Goal: Task Accomplishment & Management: Use online tool/utility

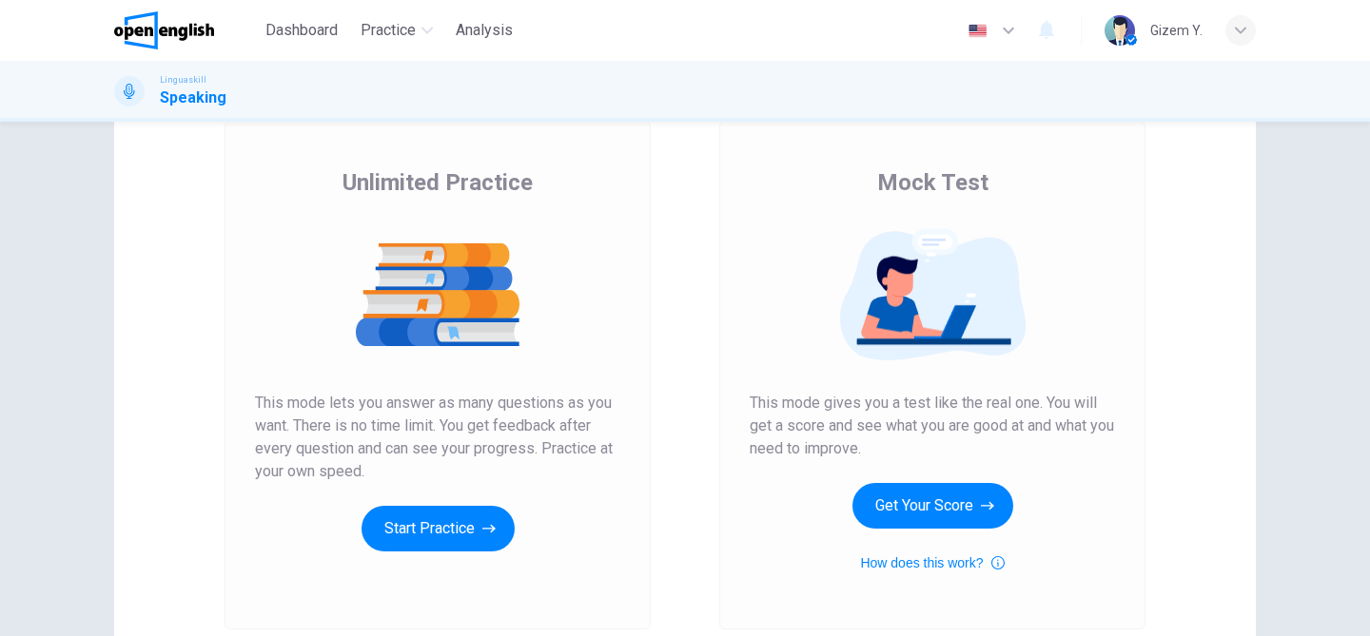
scroll to position [126, 0]
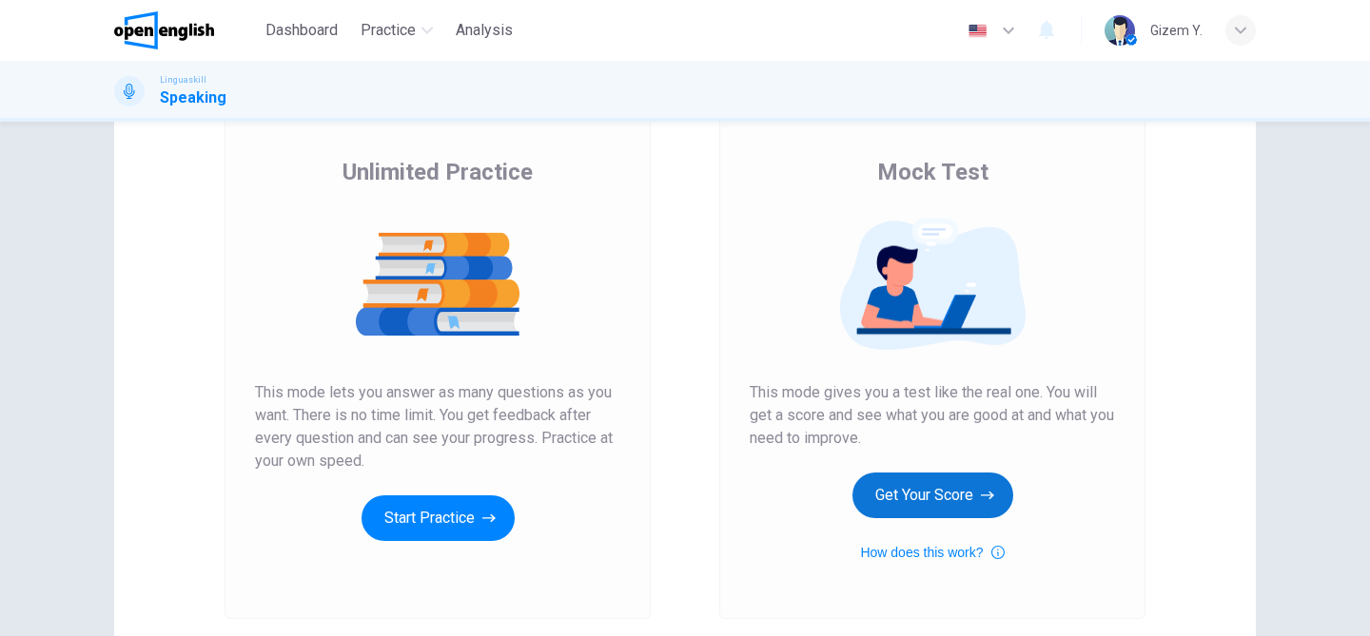
click at [895, 492] on button "Get Your Score" at bounding box center [932, 496] width 161 height 46
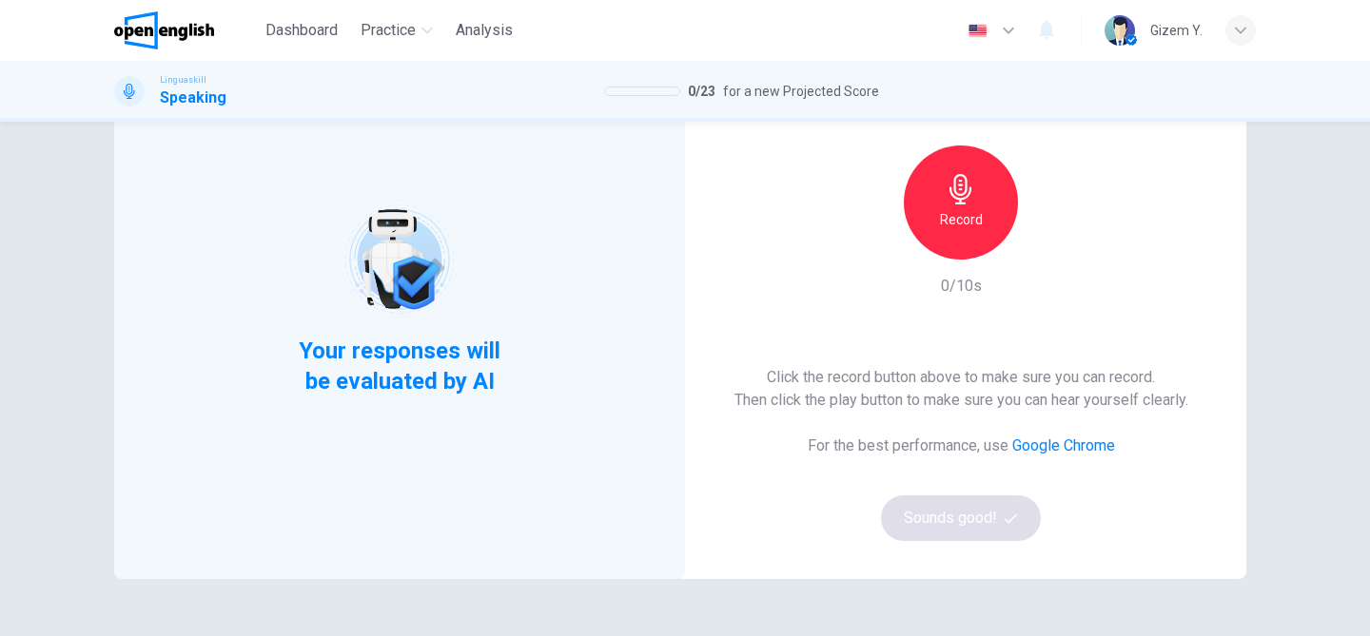
scroll to position [146, 0]
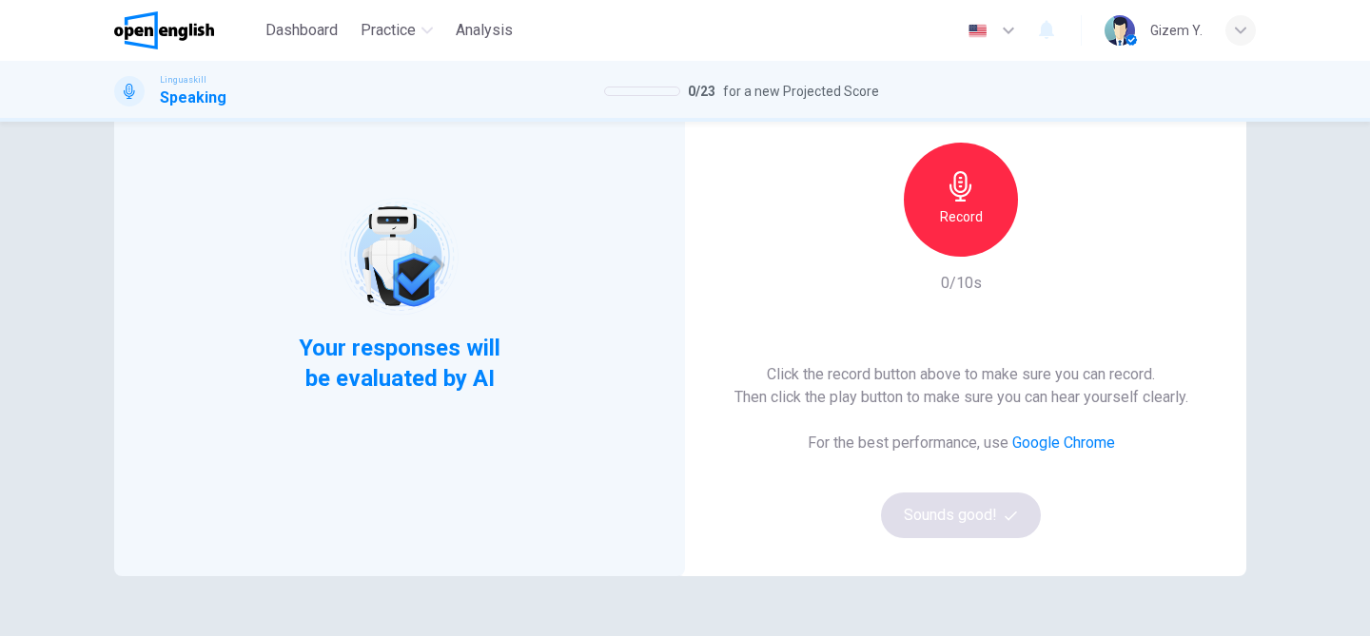
click at [963, 177] on icon "button" at bounding box center [961, 186] width 30 height 30
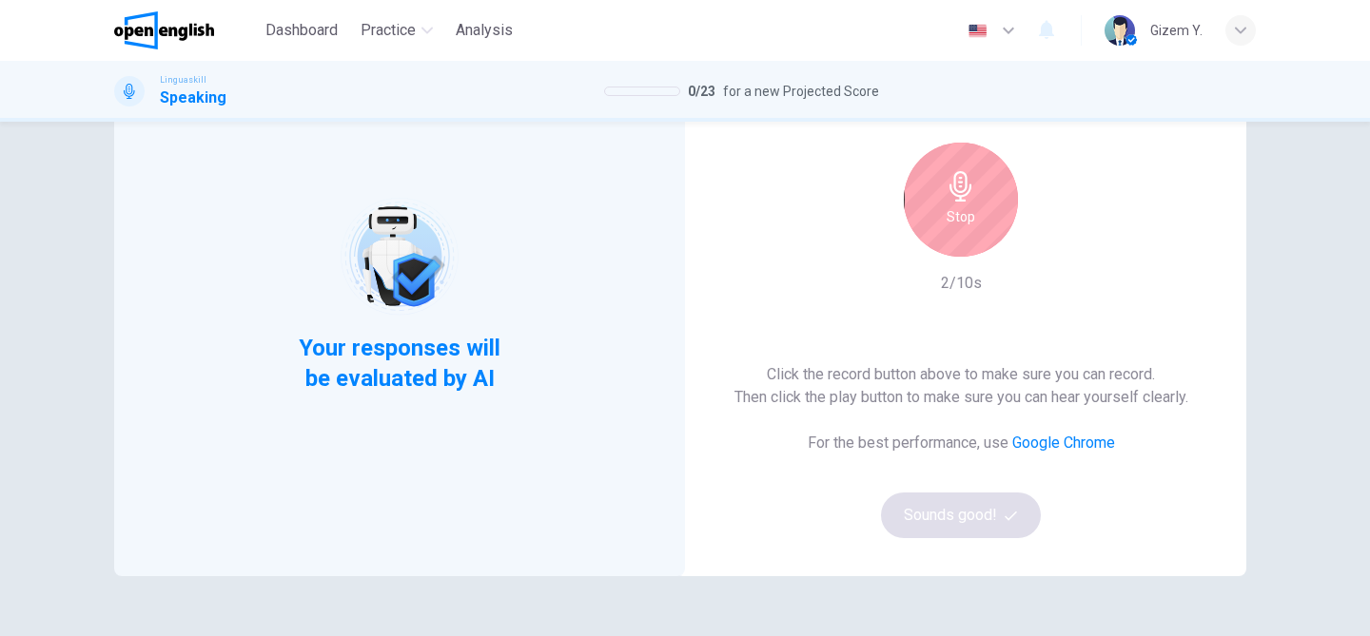
click at [963, 177] on icon "button" at bounding box center [961, 186] width 30 height 30
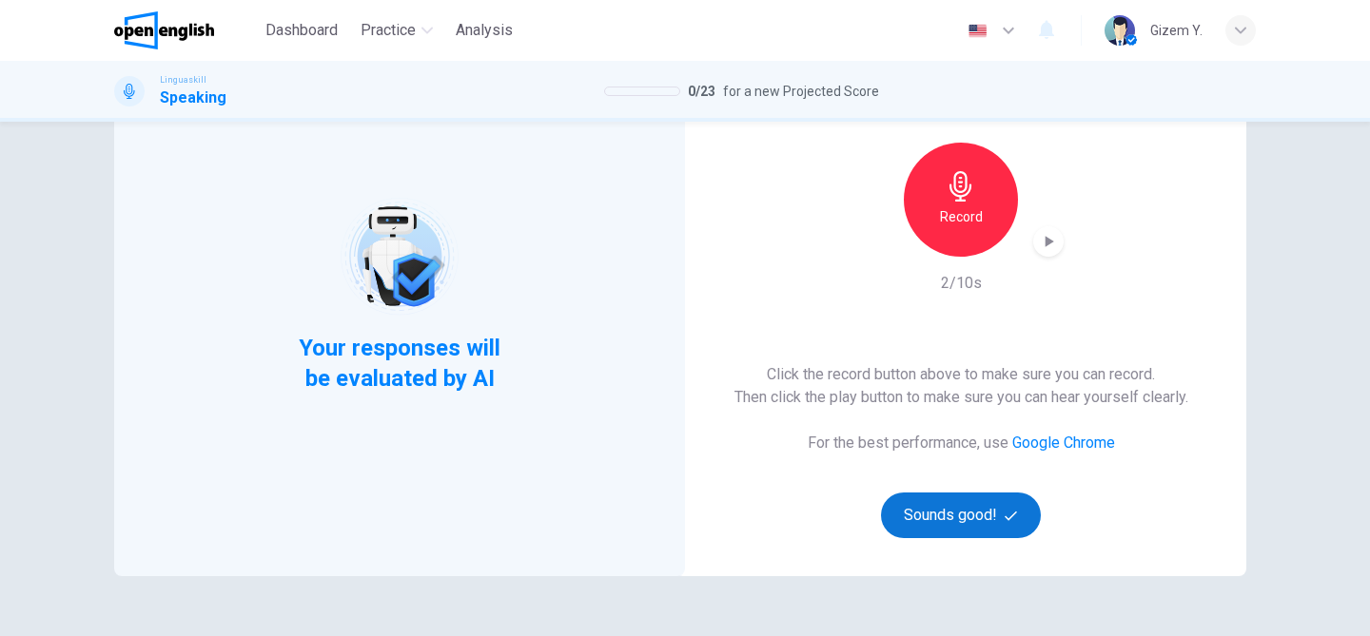
click at [957, 521] on button "Sounds good!" at bounding box center [961, 516] width 160 height 46
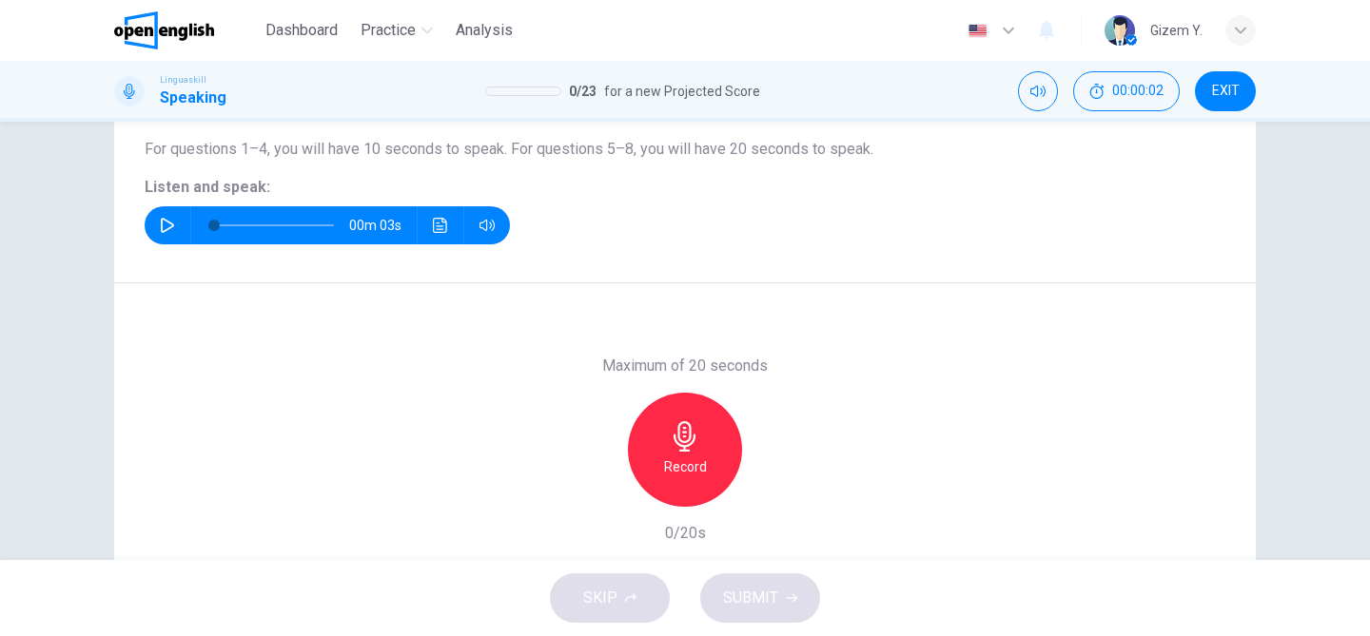
scroll to position [195, 0]
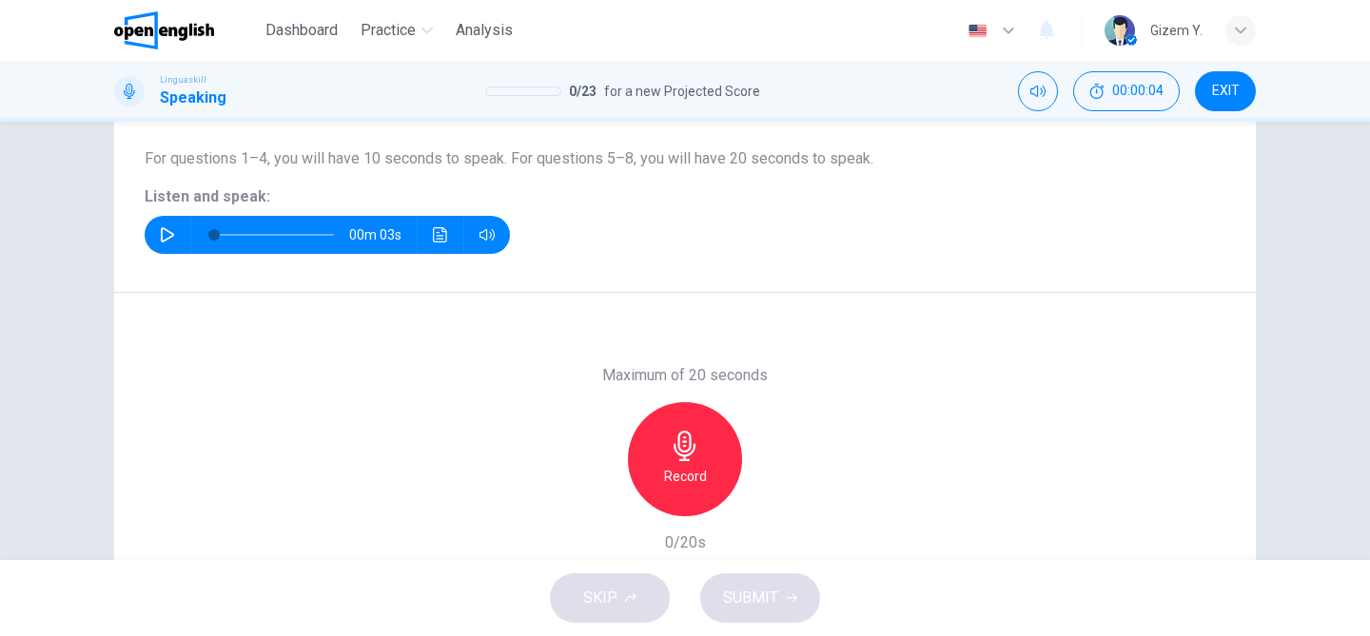
click at [165, 239] on icon "button" at bounding box center [167, 234] width 15 height 15
type input "*"
click at [683, 462] on div "Record" at bounding box center [685, 459] width 114 height 114
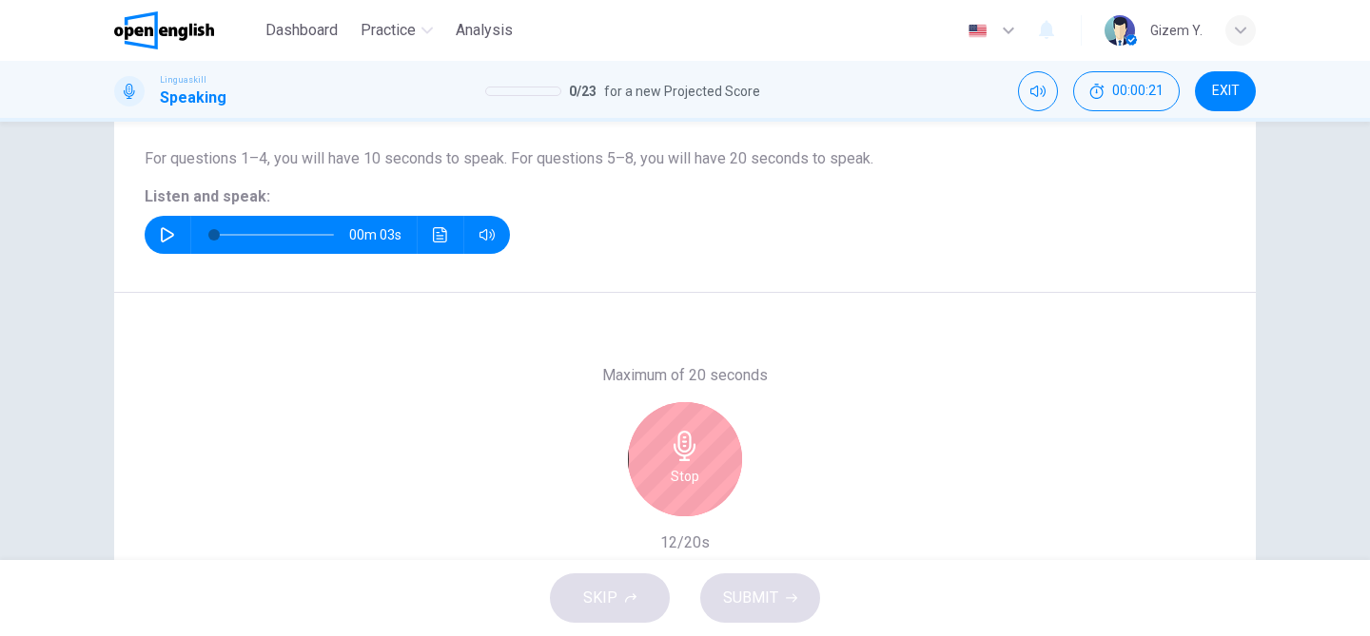
click at [708, 451] on div "Stop" at bounding box center [685, 459] width 114 height 114
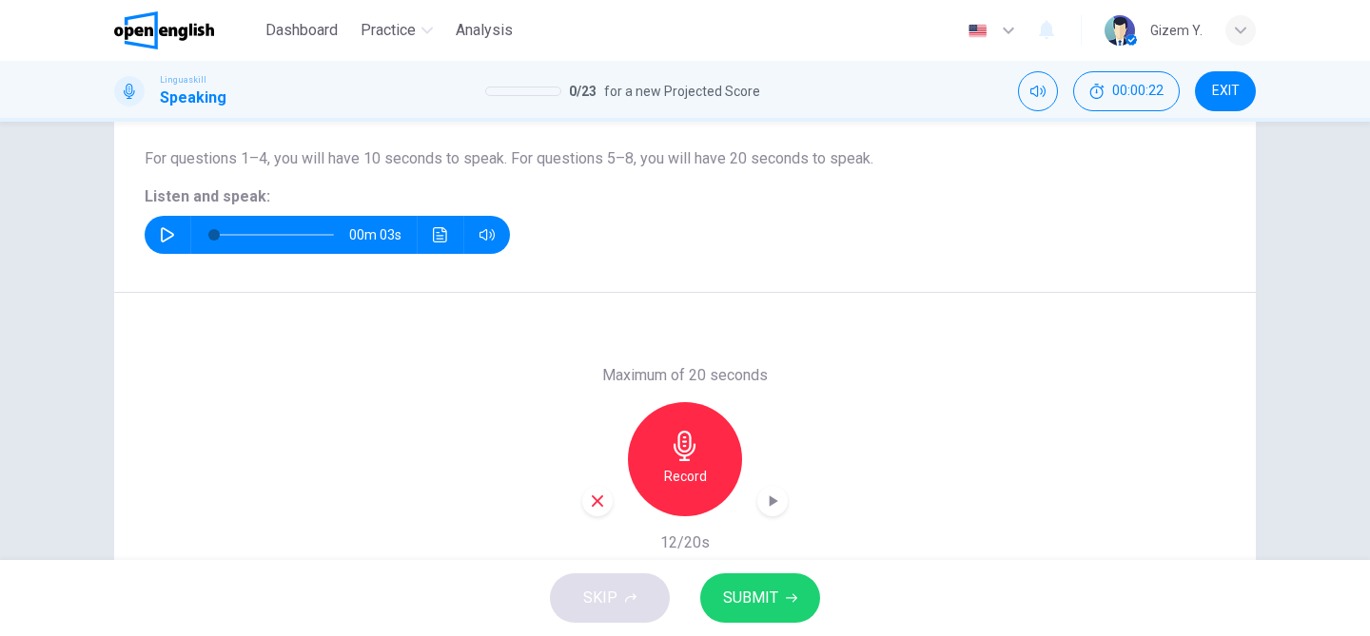
click at [748, 595] on span "SUBMIT" at bounding box center [750, 598] width 55 height 27
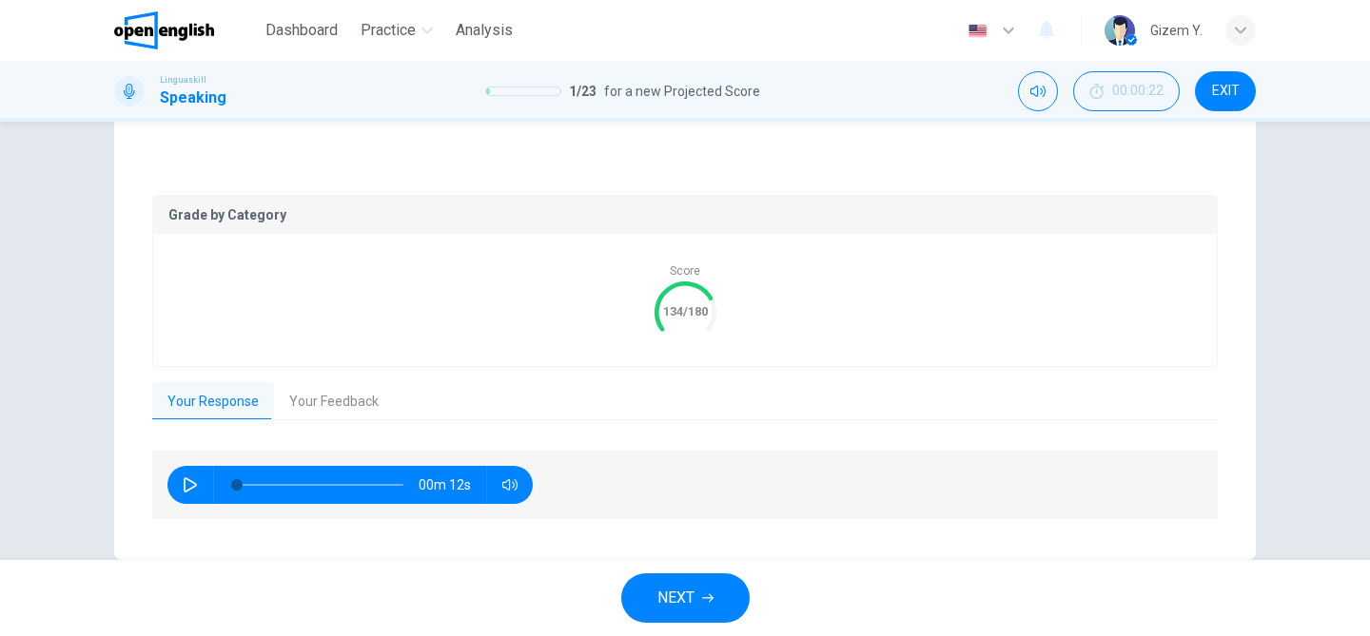
scroll to position [332, 0]
click at [320, 398] on button "Your Feedback" at bounding box center [334, 400] width 120 height 40
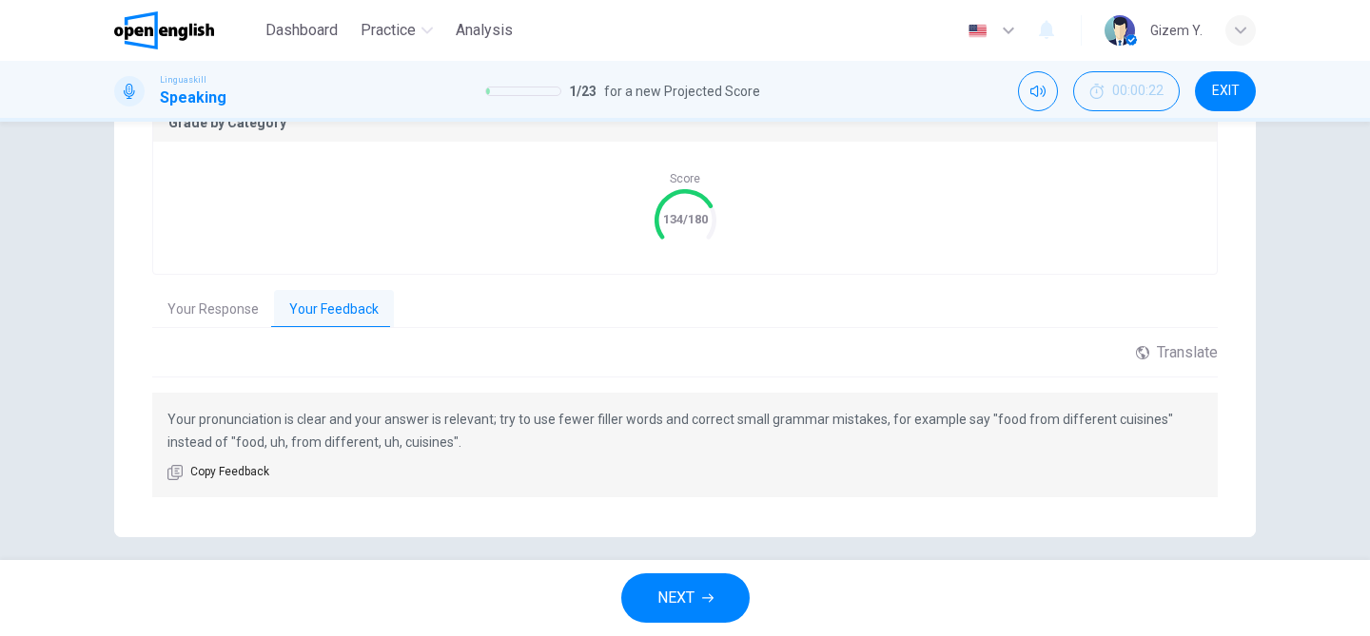
scroll to position [424, 0]
click at [209, 307] on button "Your Response" at bounding box center [213, 308] width 122 height 40
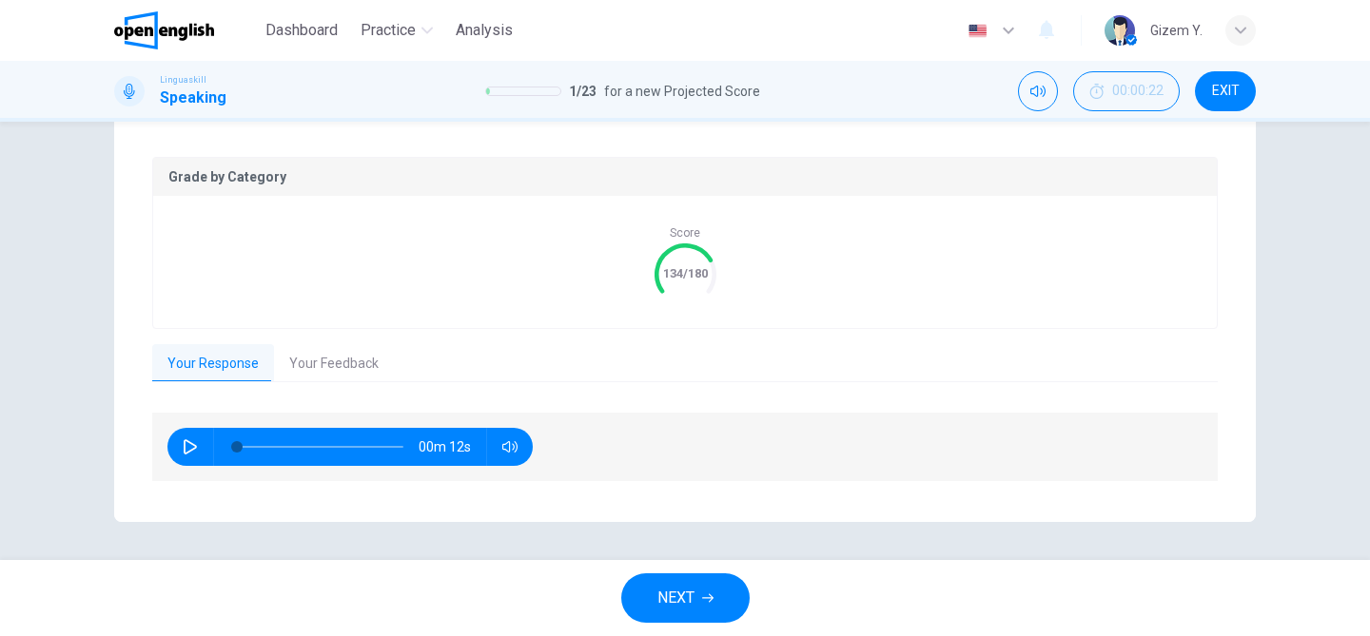
scroll to position [367, 0]
click at [189, 446] on icon "button" at bounding box center [190, 447] width 15 height 15
type input "*"
click at [347, 369] on button "Your Feedback" at bounding box center [334, 365] width 120 height 40
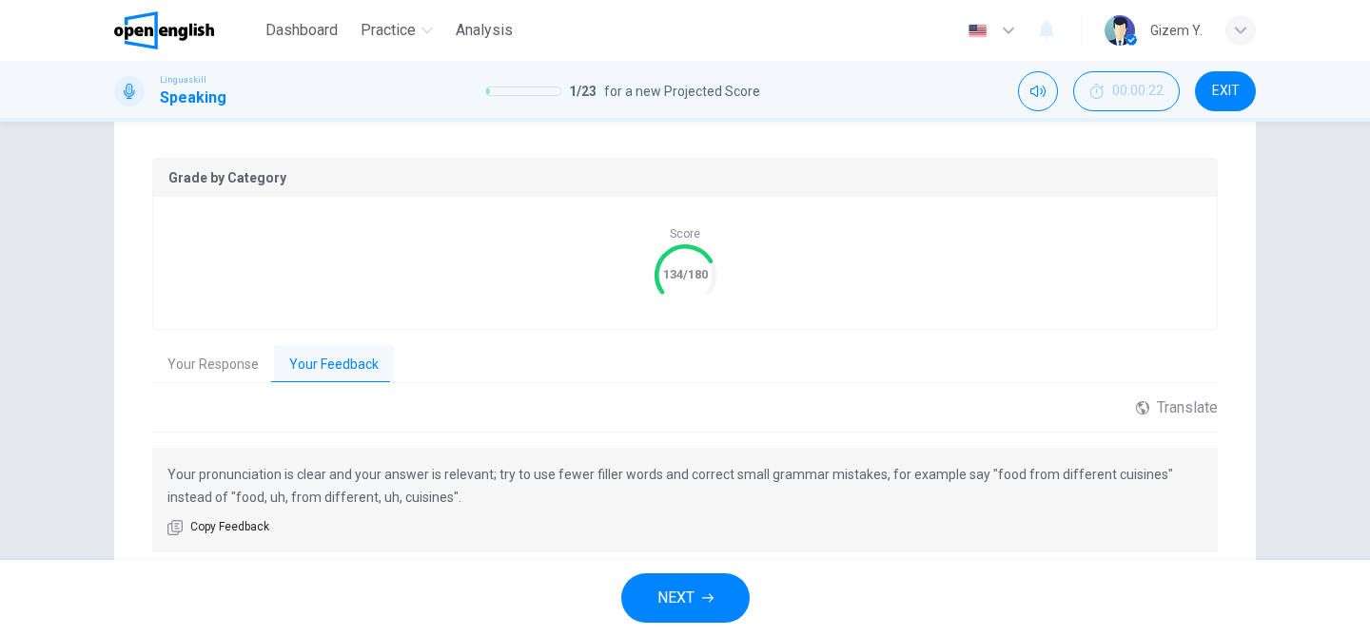
click at [667, 585] on span "NEXT" at bounding box center [675, 598] width 37 height 27
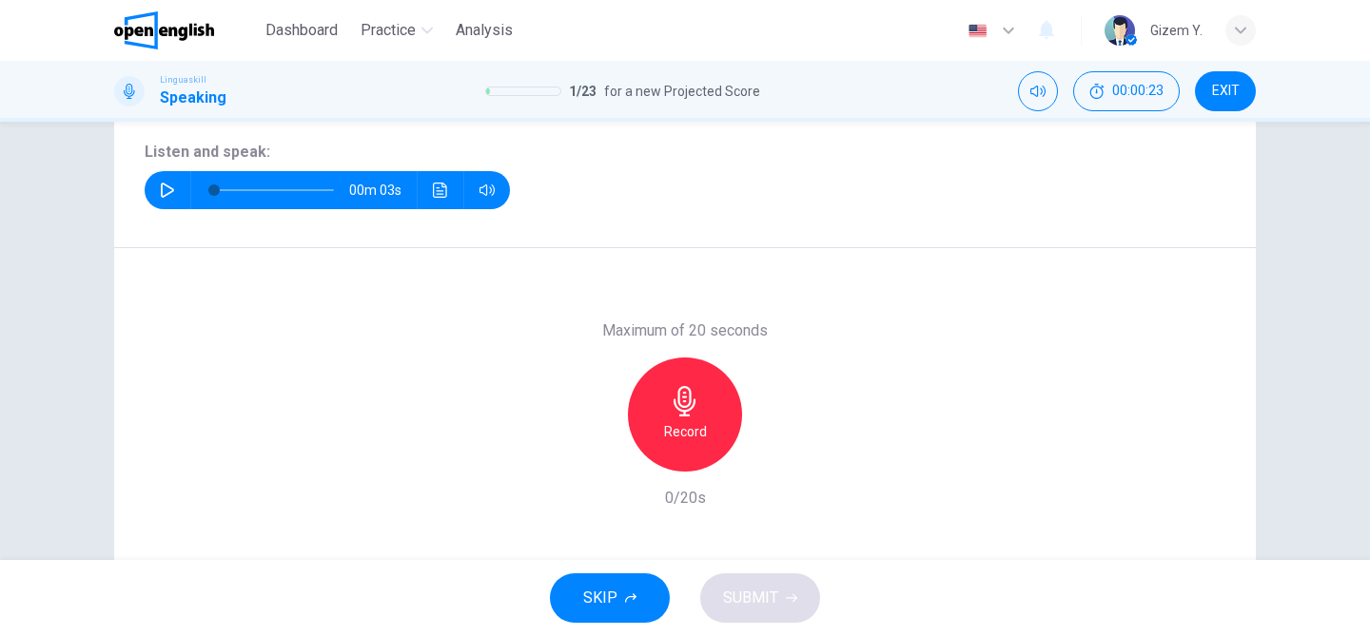
scroll to position [223, 0]
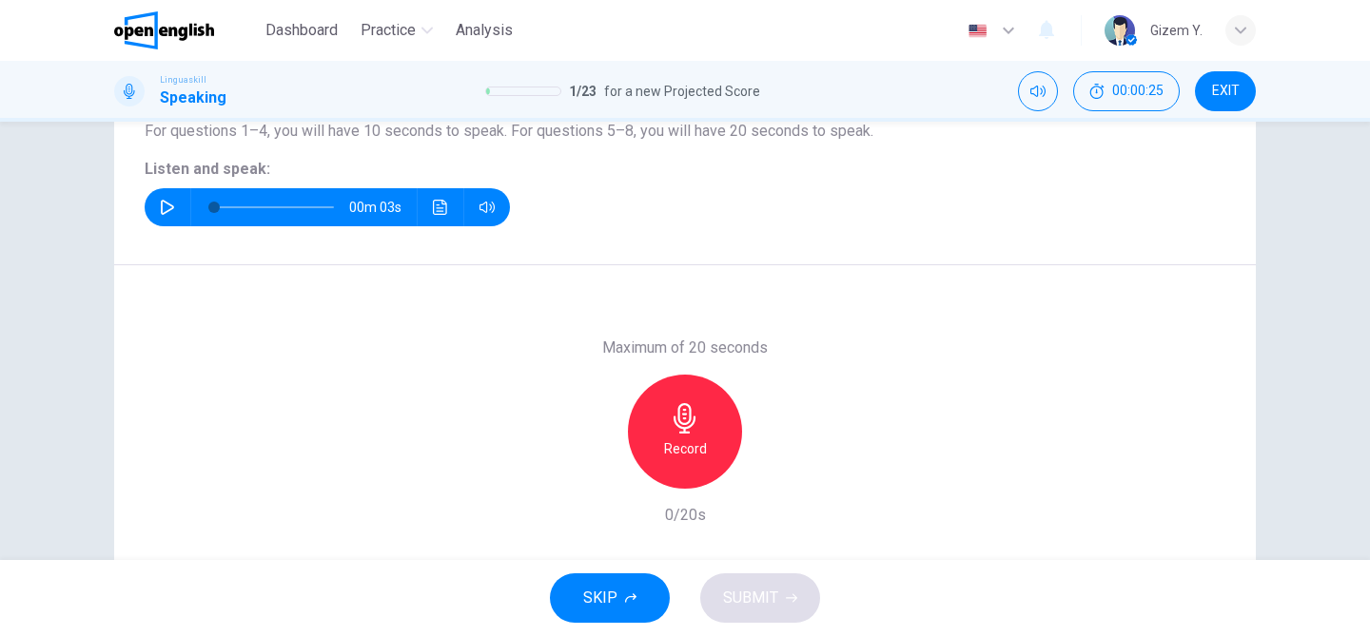
click at [167, 201] on icon "button" at bounding box center [167, 207] width 15 height 15
type input "*"
click at [699, 439] on h6 "Record" at bounding box center [685, 449] width 43 height 23
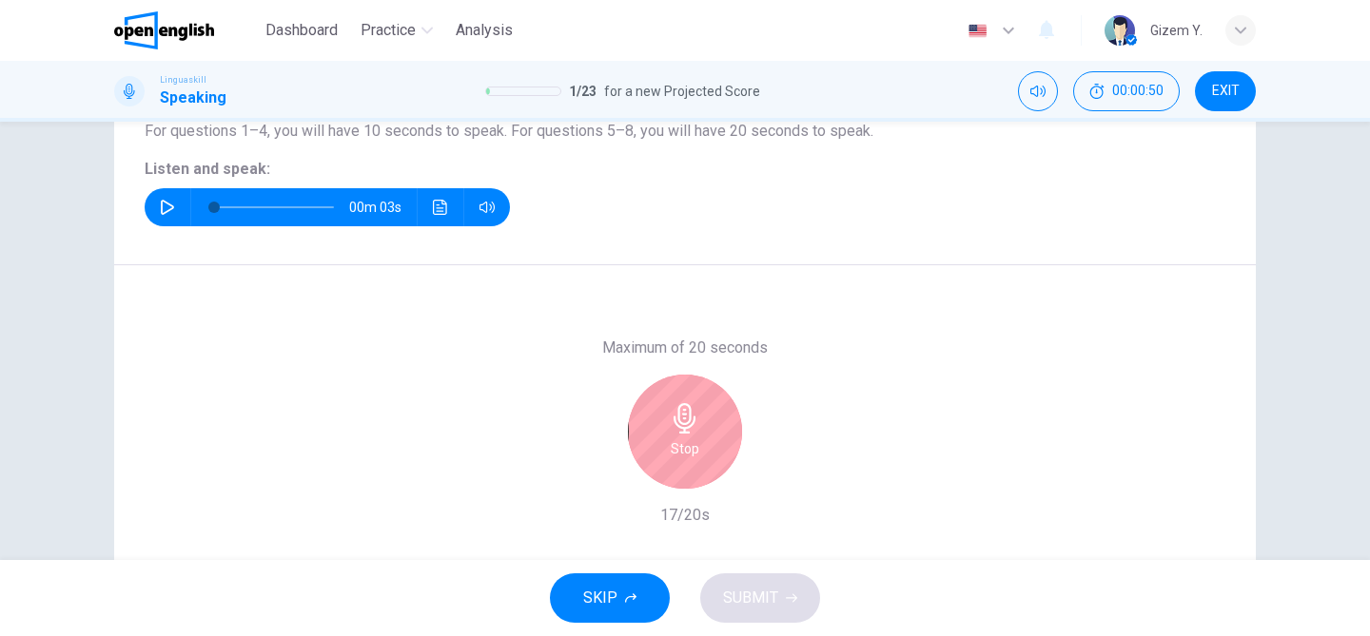
click at [712, 442] on div "Stop" at bounding box center [685, 432] width 114 height 114
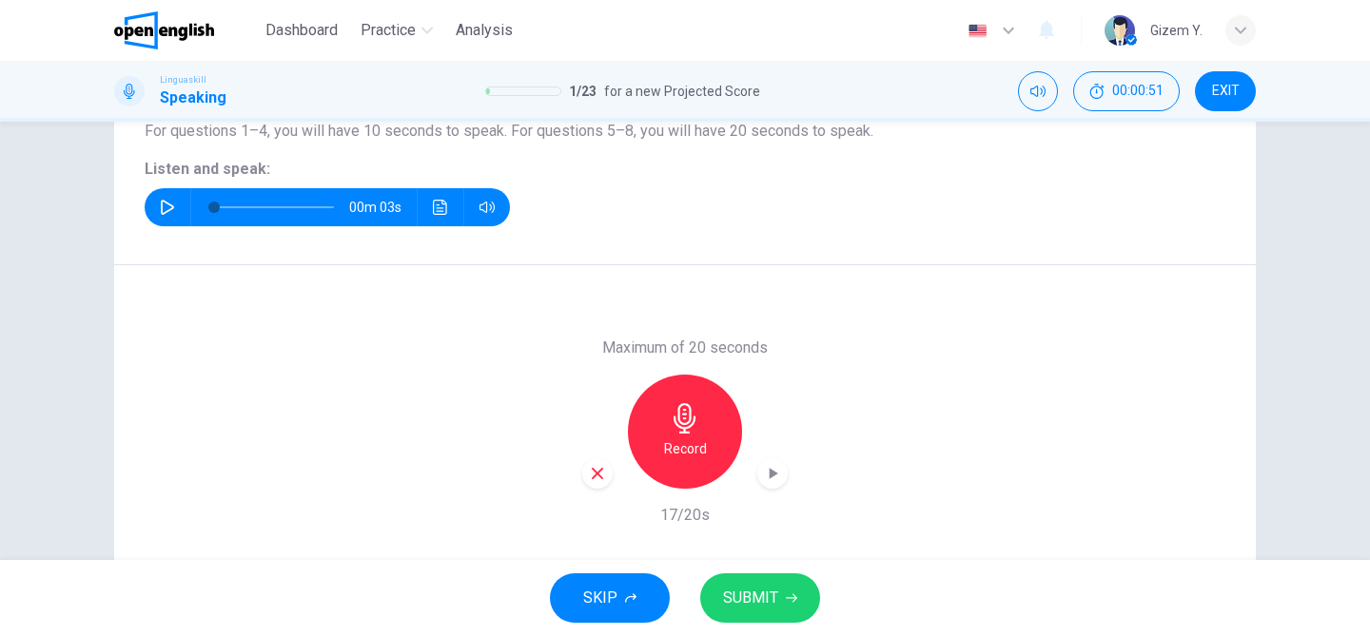
click at [755, 603] on span "SUBMIT" at bounding box center [750, 598] width 55 height 27
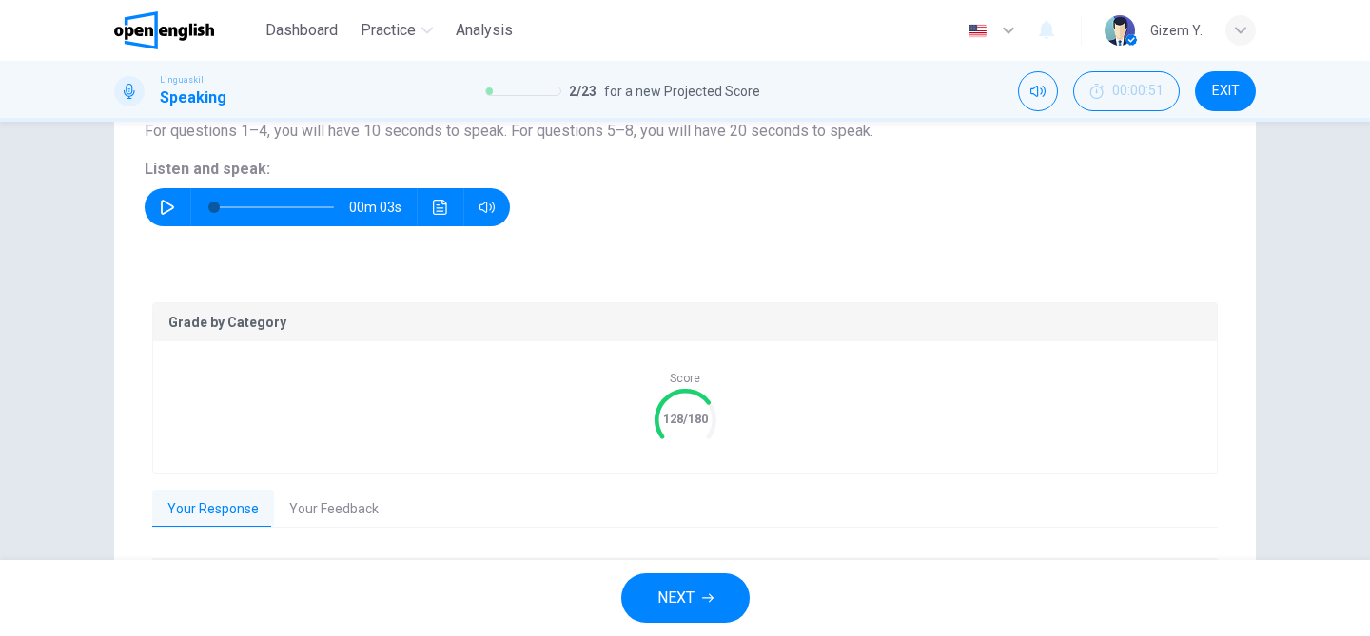
scroll to position [367, 0]
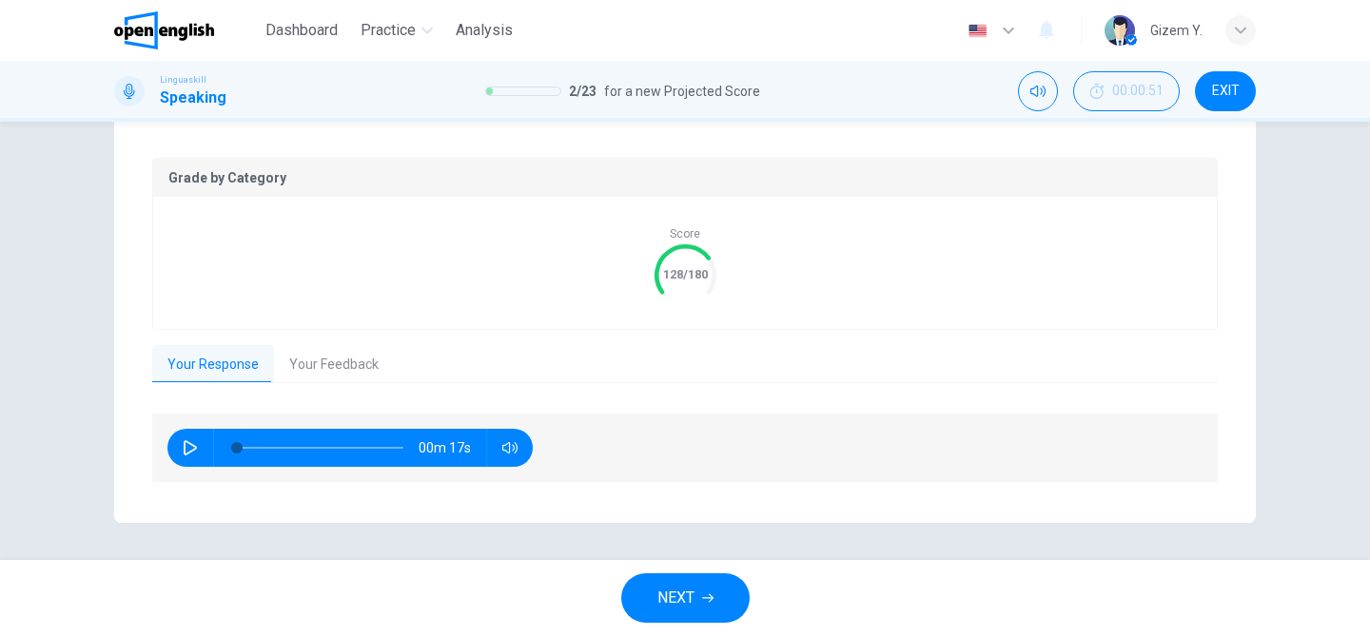
click at [344, 369] on button "Your Feedback" at bounding box center [334, 365] width 120 height 40
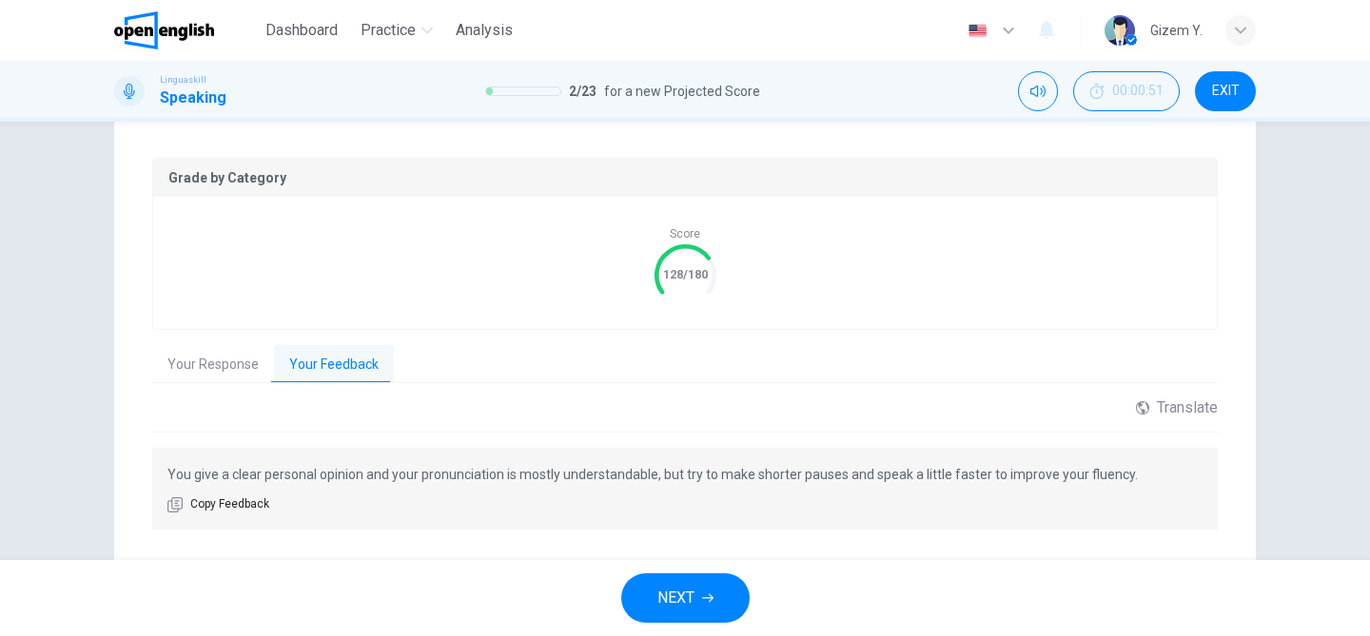
click at [665, 602] on span "NEXT" at bounding box center [675, 598] width 37 height 27
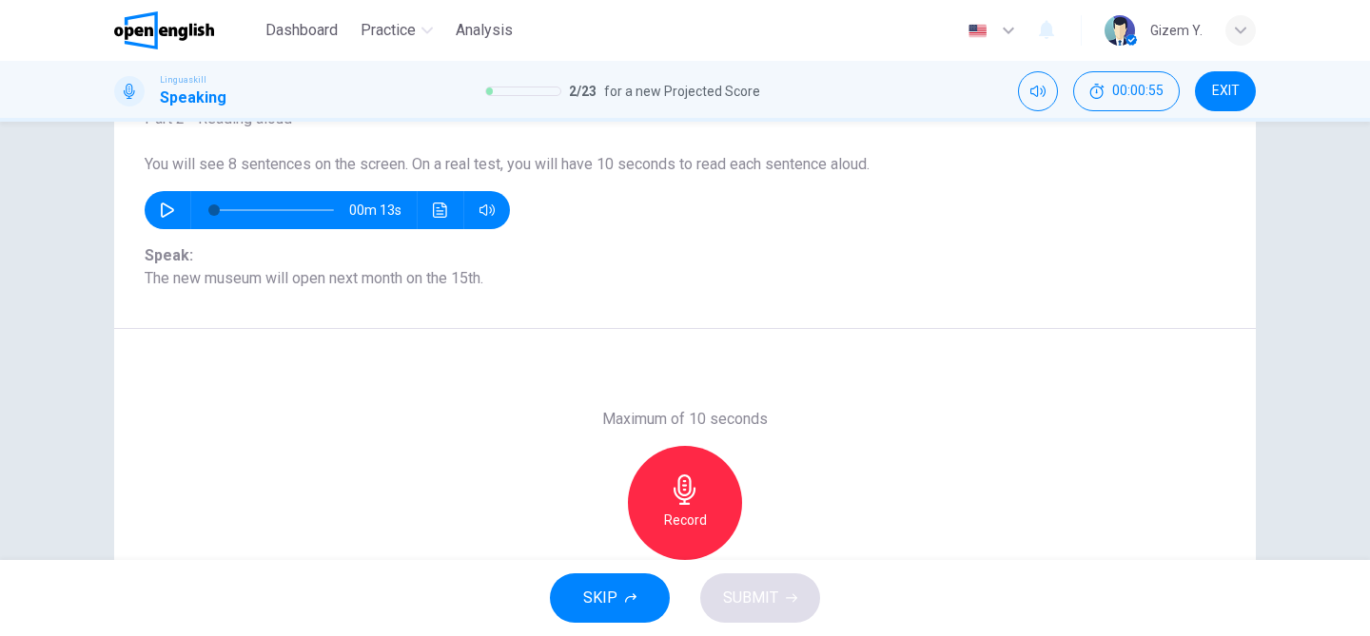
scroll to position [142, 0]
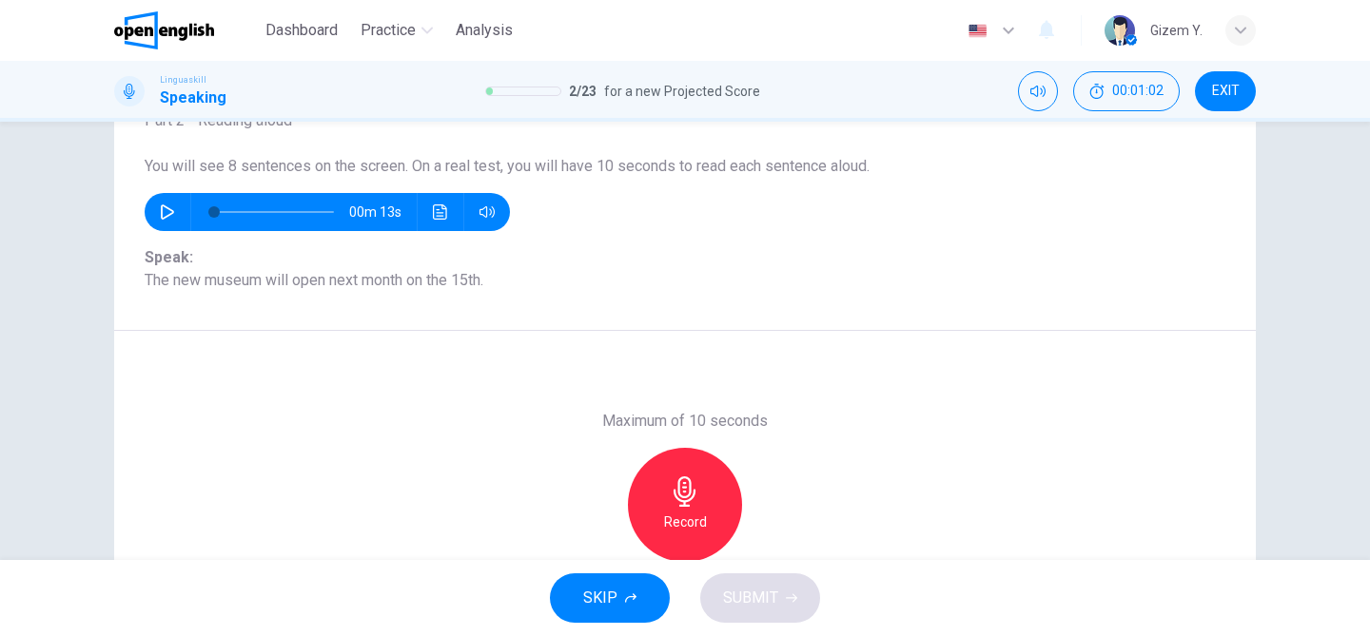
click at [158, 216] on button "button" at bounding box center [167, 212] width 30 height 38
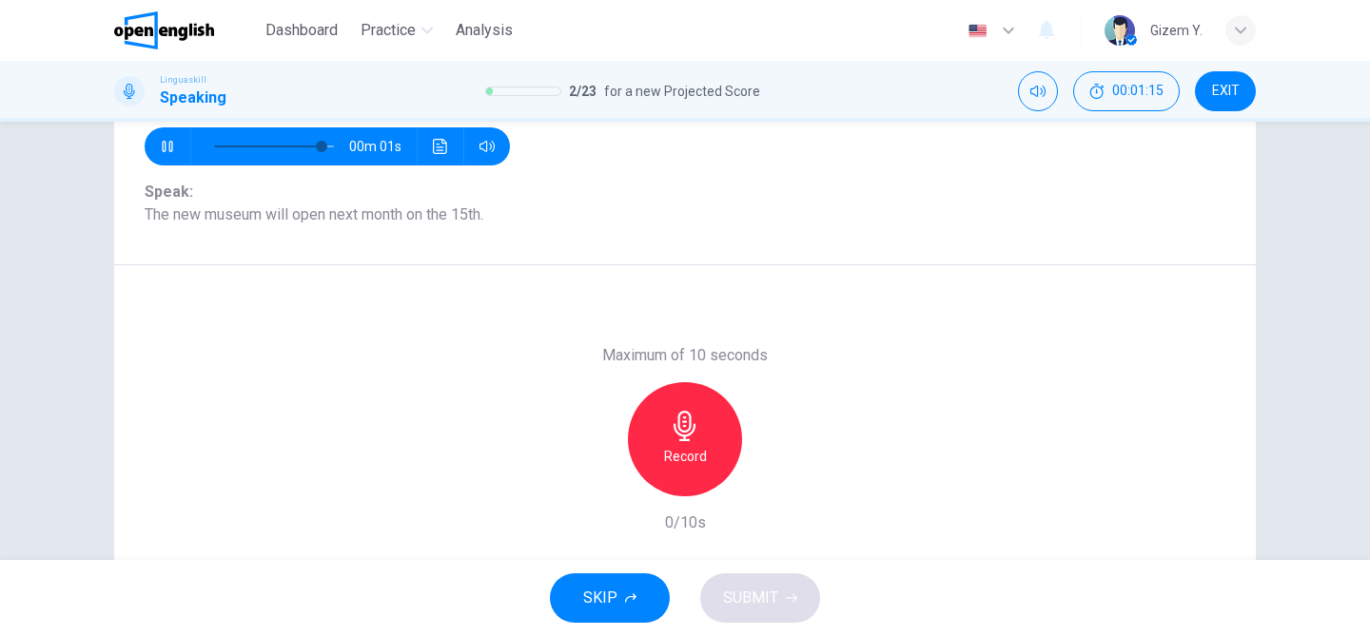
scroll to position [208, 0]
type input "*"
click at [694, 435] on icon "button" at bounding box center [685, 425] width 30 height 30
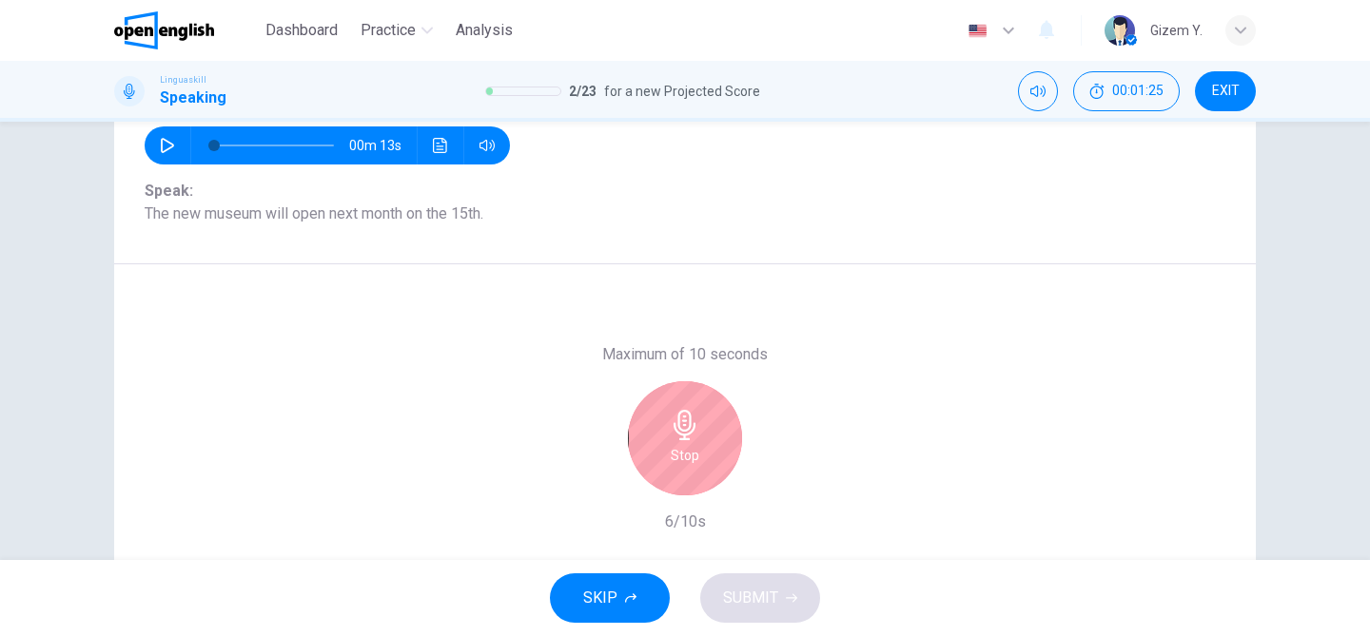
click at [695, 471] on div "Stop" at bounding box center [685, 438] width 114 height 114
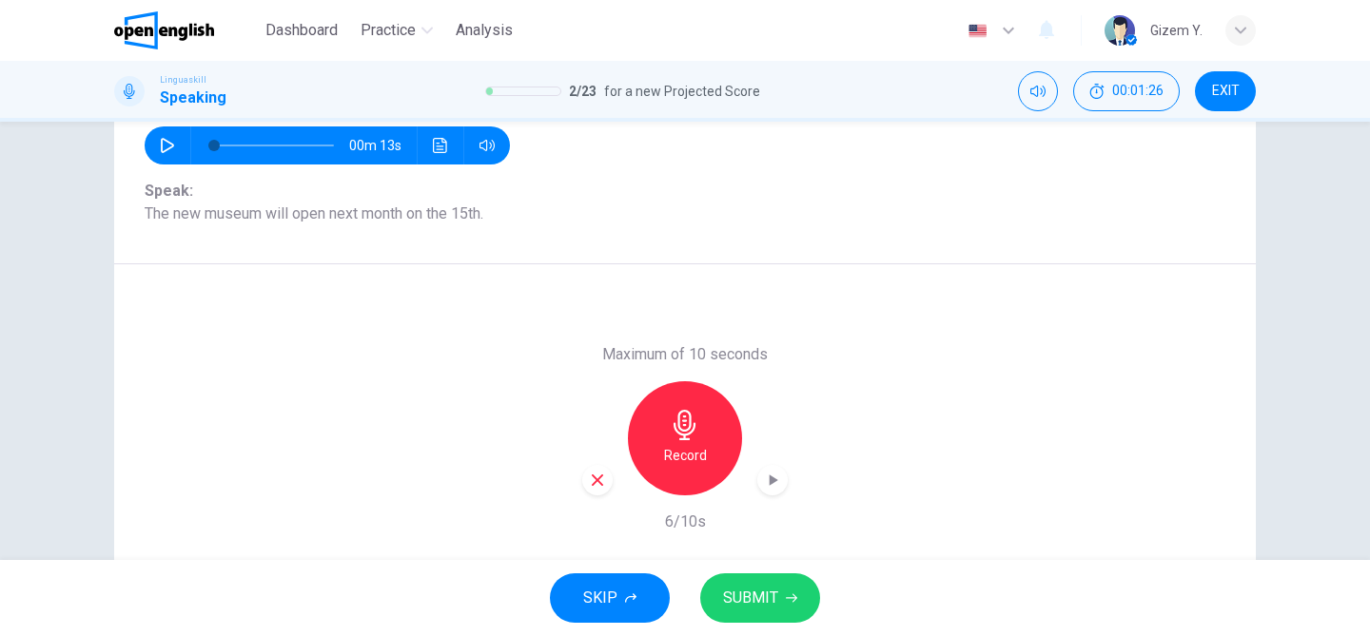
click at [735, 591] on span "SUBMIT" at bounding box center [750, 598] width 55 height 27
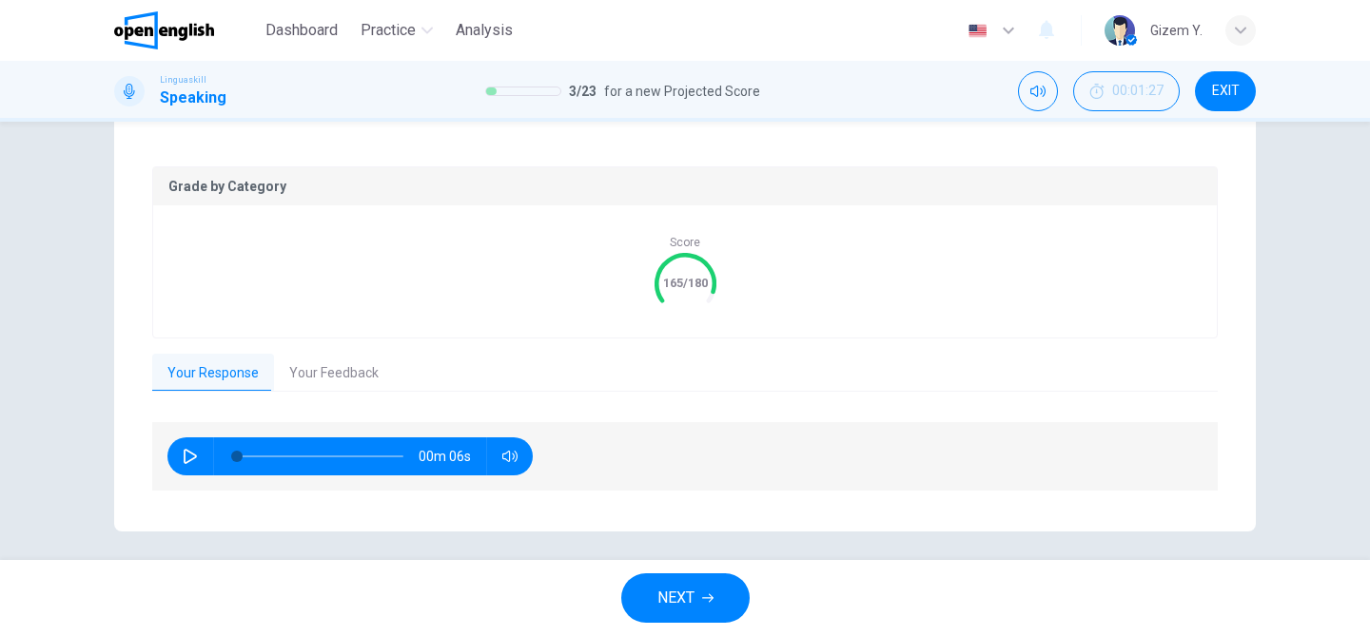
scroll to position [352, 0]
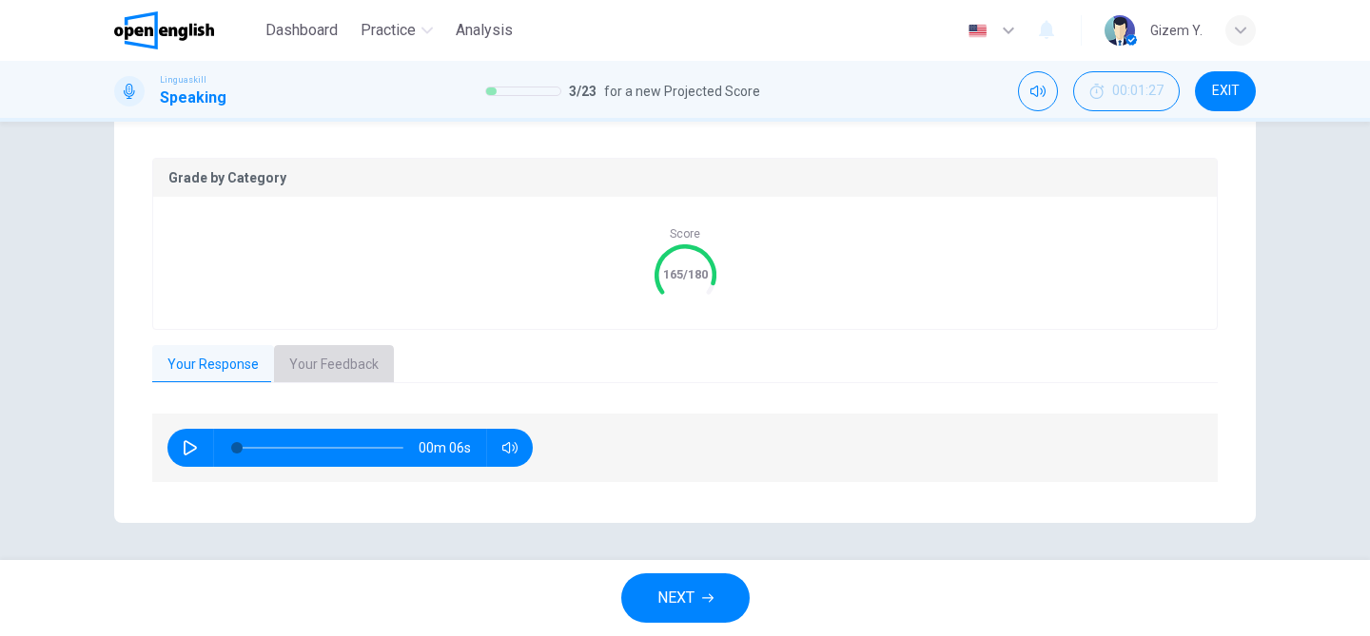
click at [322, 358] on button "Your Feedback" at bounding box center [334, 365] width 120 height 40
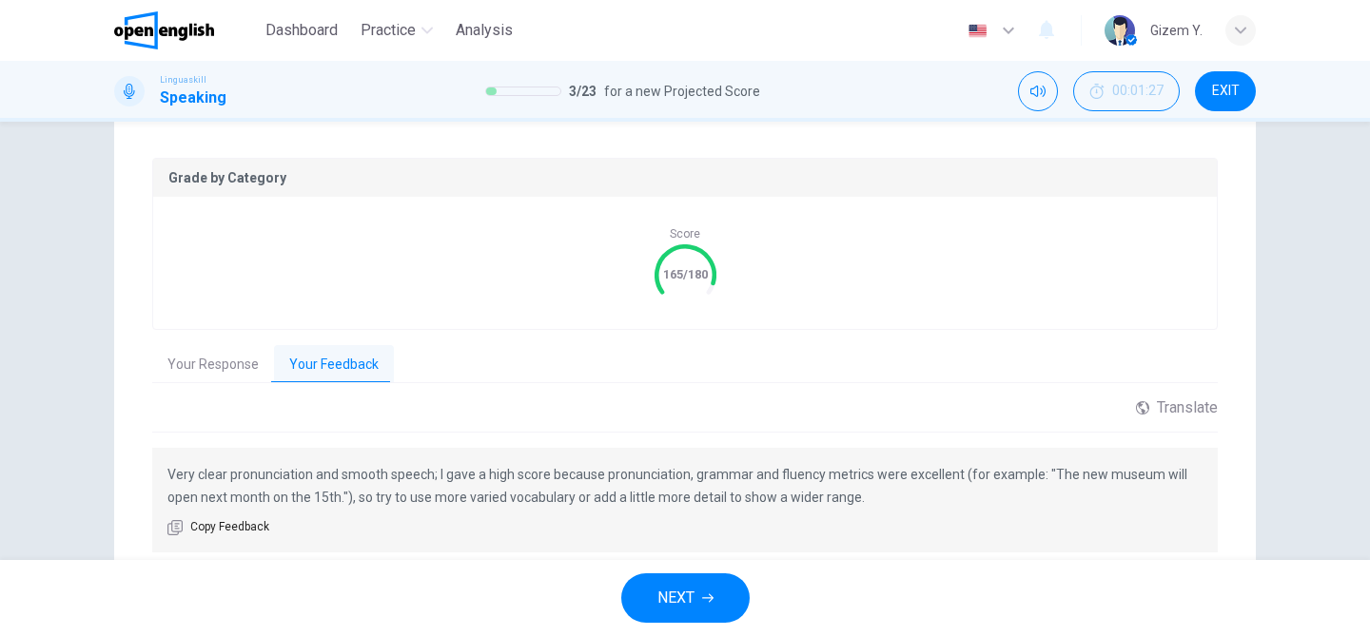
click at [684, 590] on span "NEXT" at bounding box center [675, 598] width 37 height 27
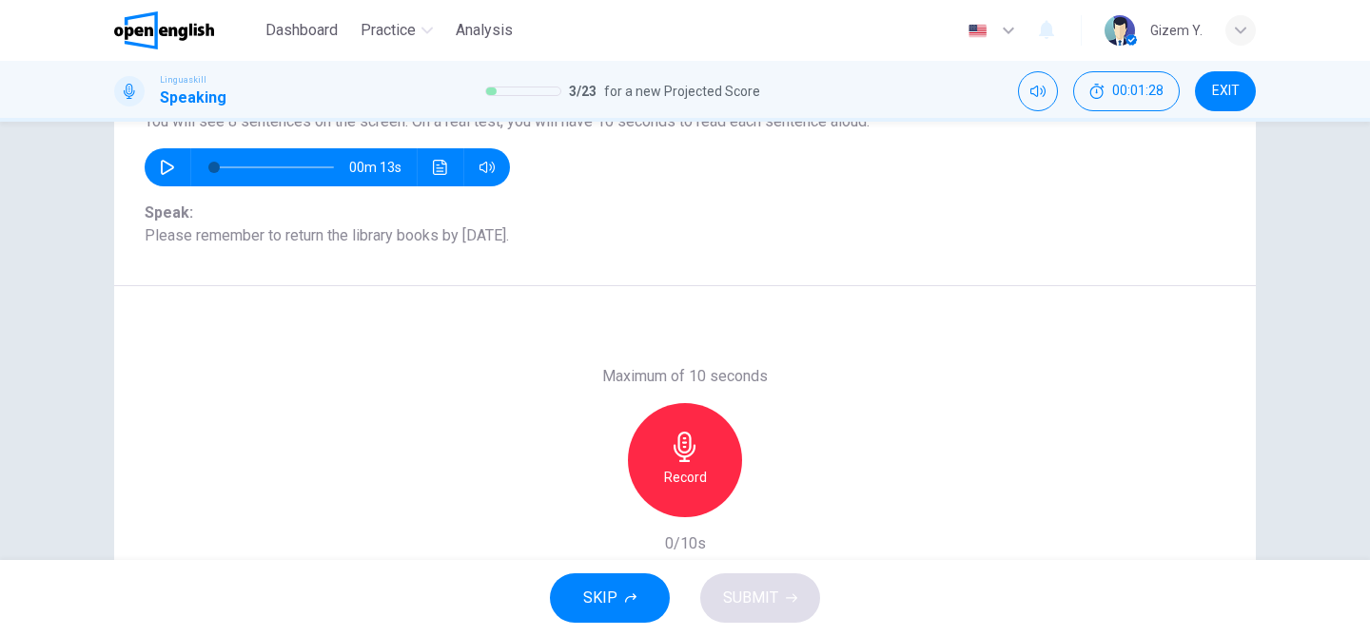
scroll to position [182, 0]
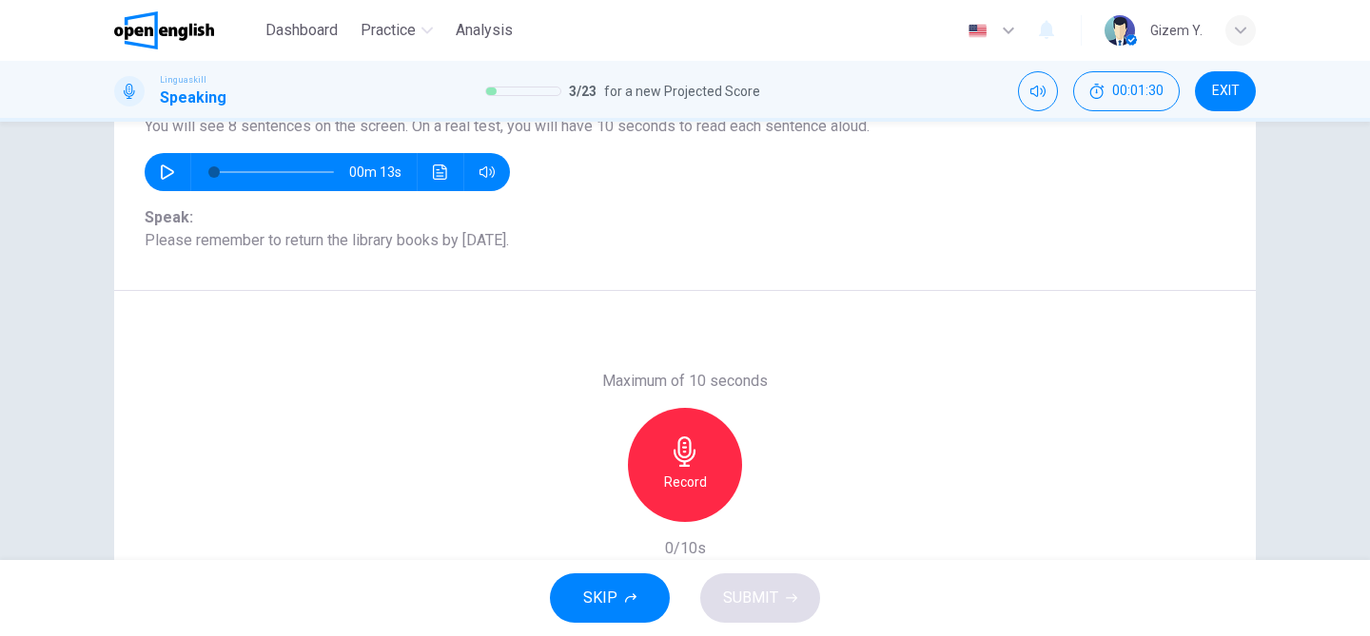
click at [692, 462] on icon "button" at bounding box center [685, 452] width 30 height 30
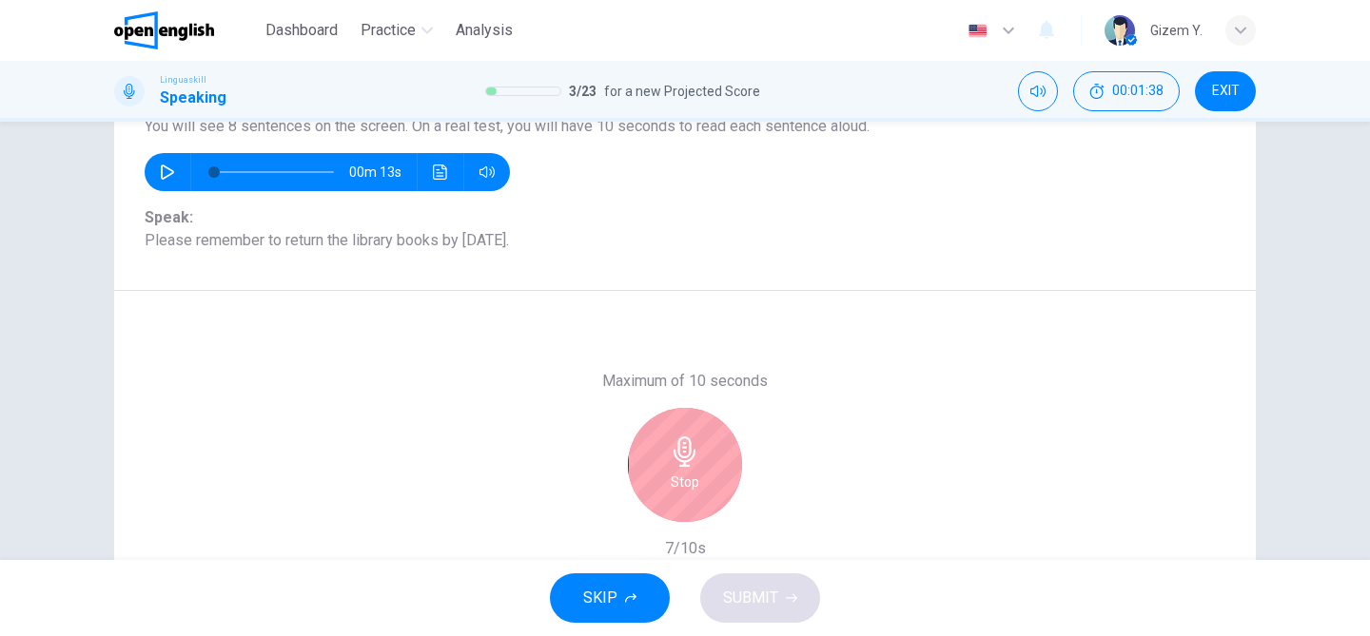
click at [699, 472] on div "Stop" at bounding box center [685, 465] width 114 height 114
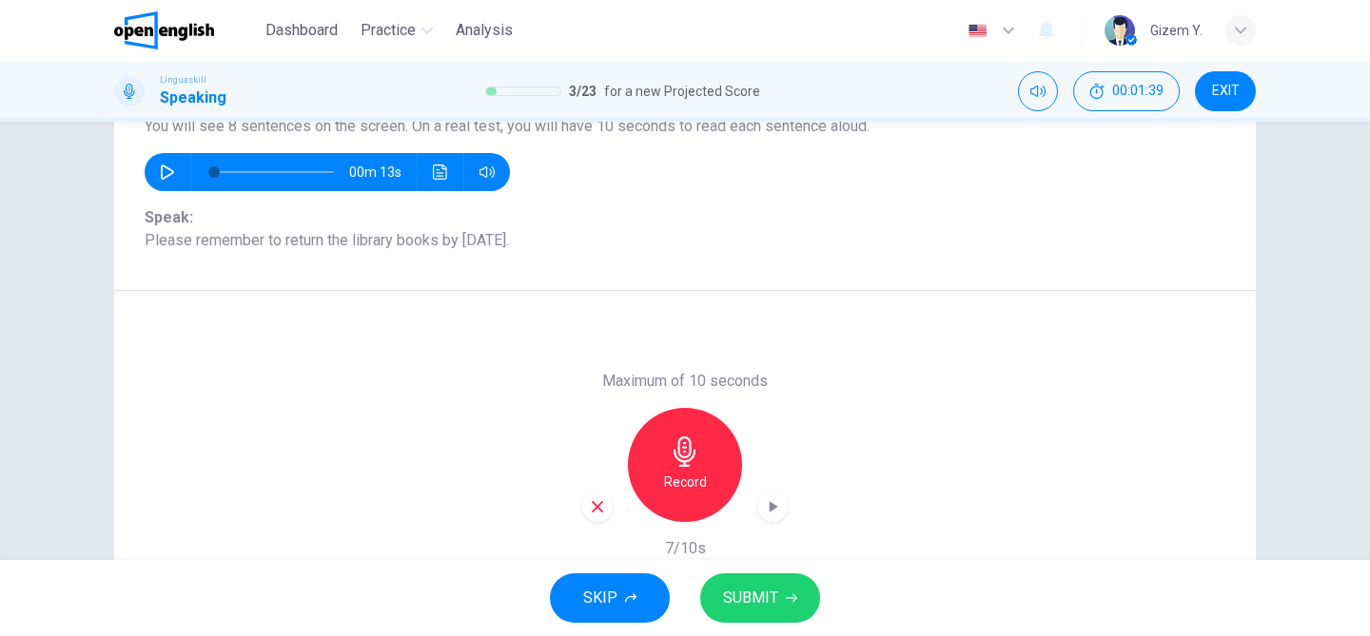
click at [754, 591] on span "SUBMIT" at bounding box center [750, 598] width 55 height 27
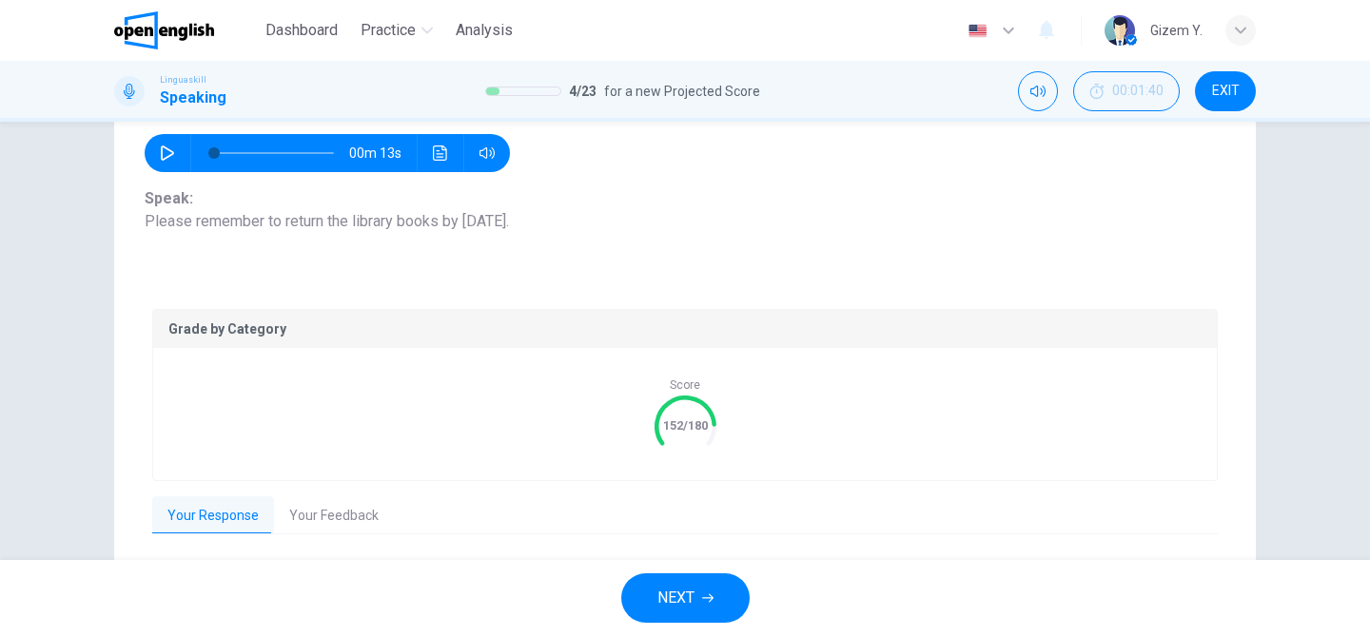
scroll to position [203, 0]
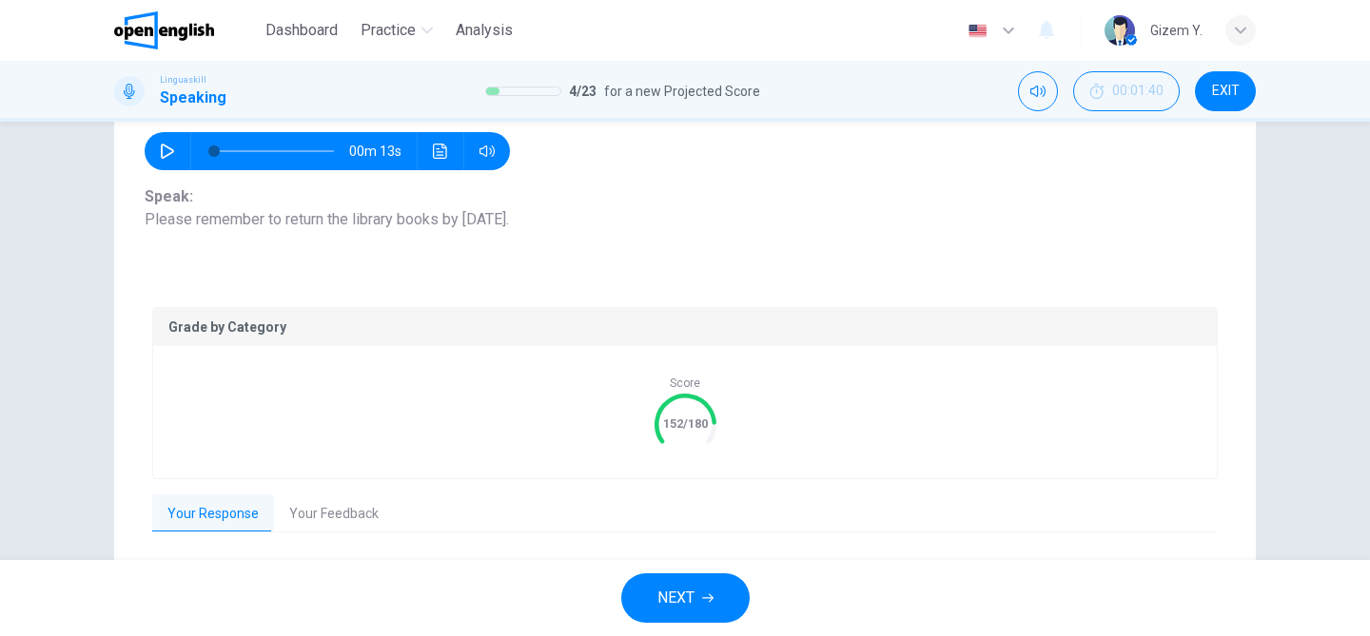
click at [333, 502] on button "Your Feedback" at bounding box center [334, 515] width 120 height 40
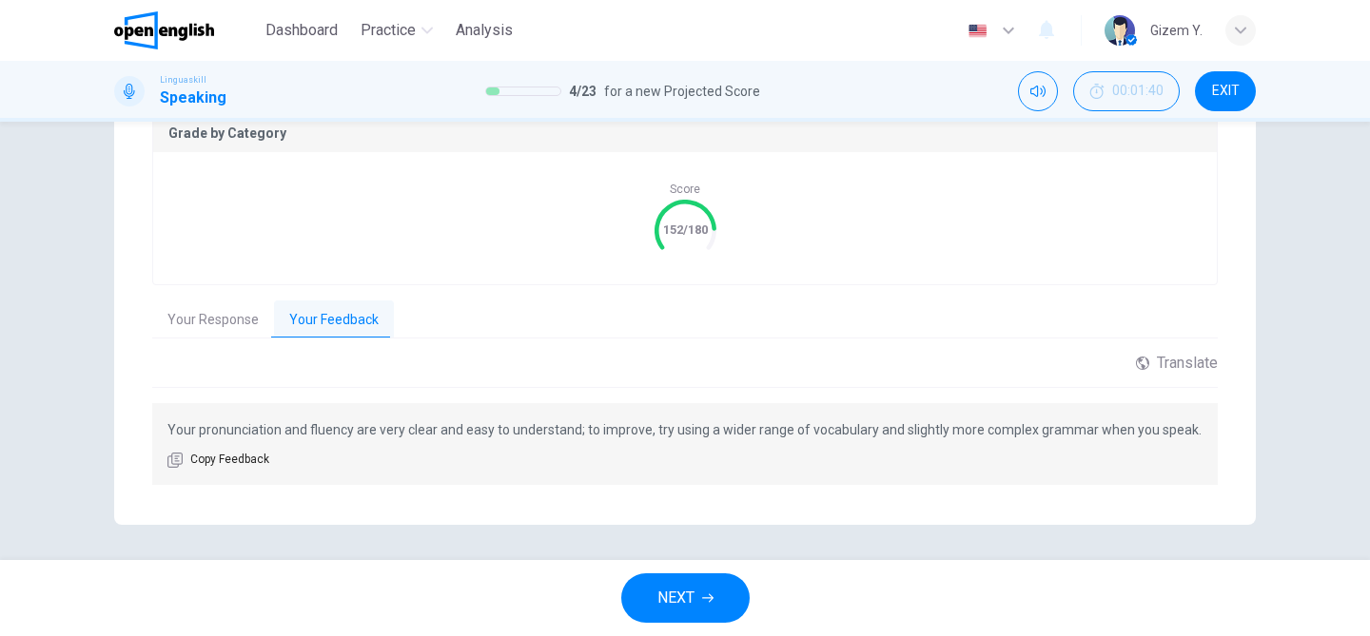
scroll to position [400, 0]
click at [663, 583] on button "NEXT" at bounding box center [685, 598] width 128 height 49
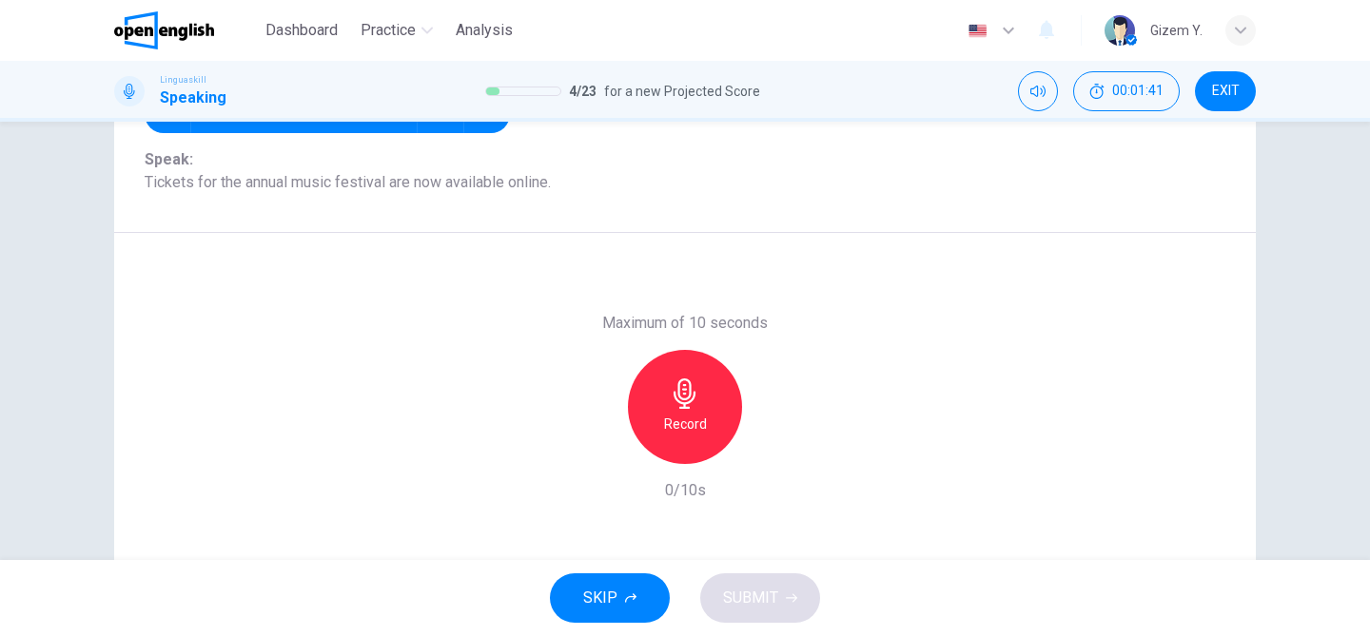
scroll to position [238, 0]
click at [726, 433] on div "Record" at bounding box center [685, 409] width 114 height 114
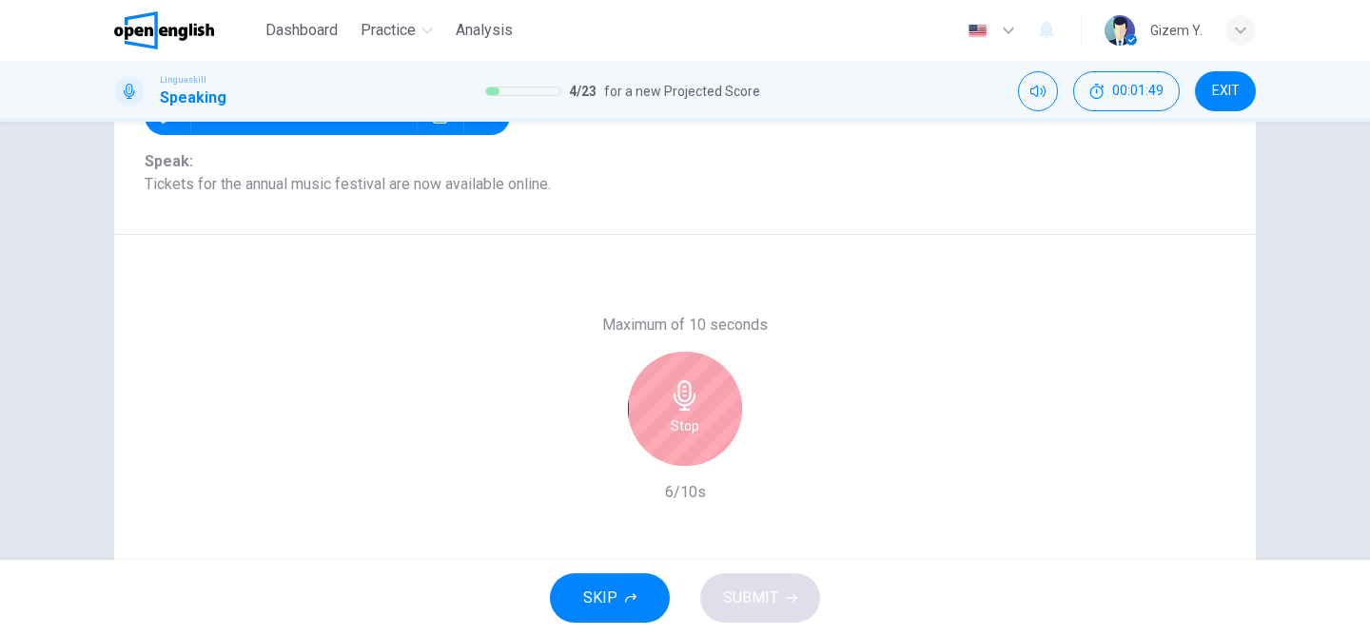
click at [678, 407] on icon "button" at bounding box center [685, 395] width 30 height 30
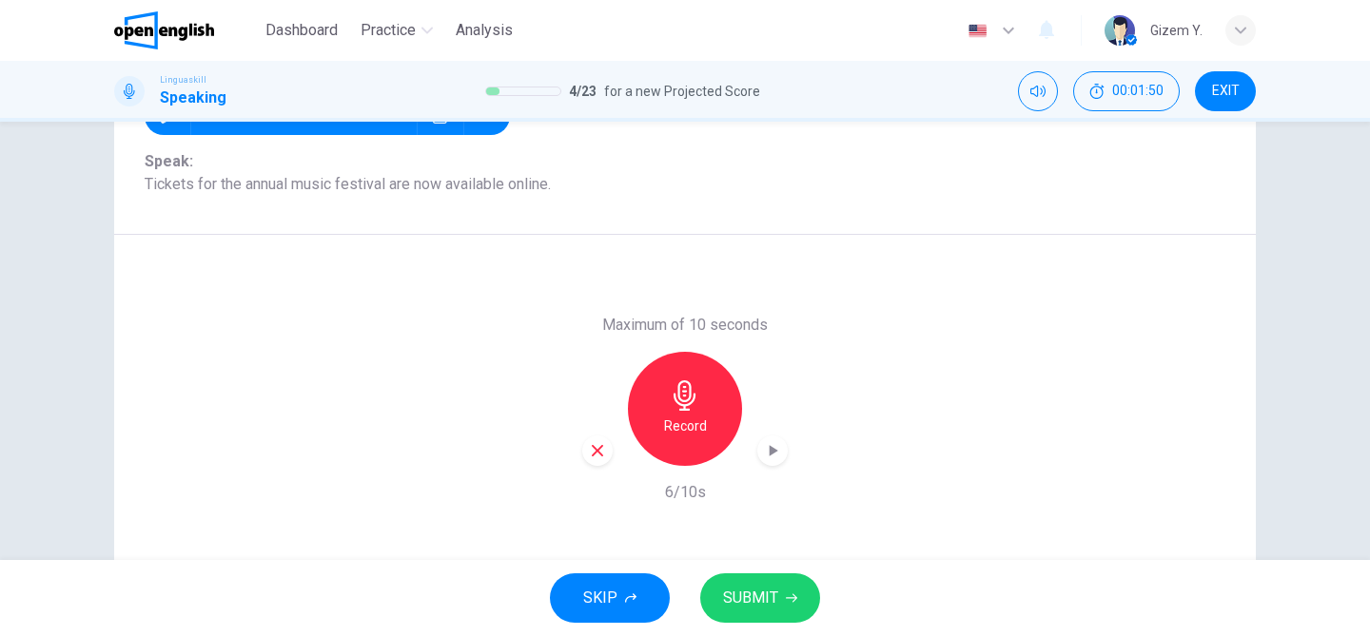
click at [731, 595] on span "SUBMIT" at bounding box center [750, 598] width 55 height 27
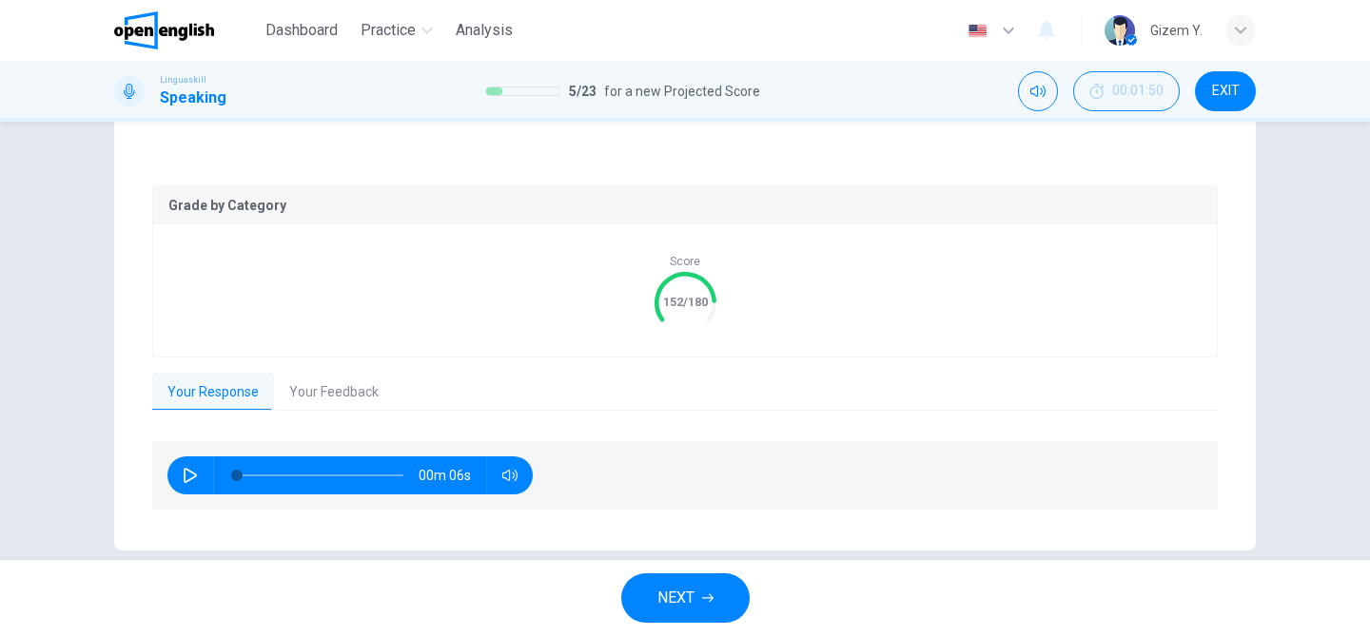
scroll to position [329, 0]
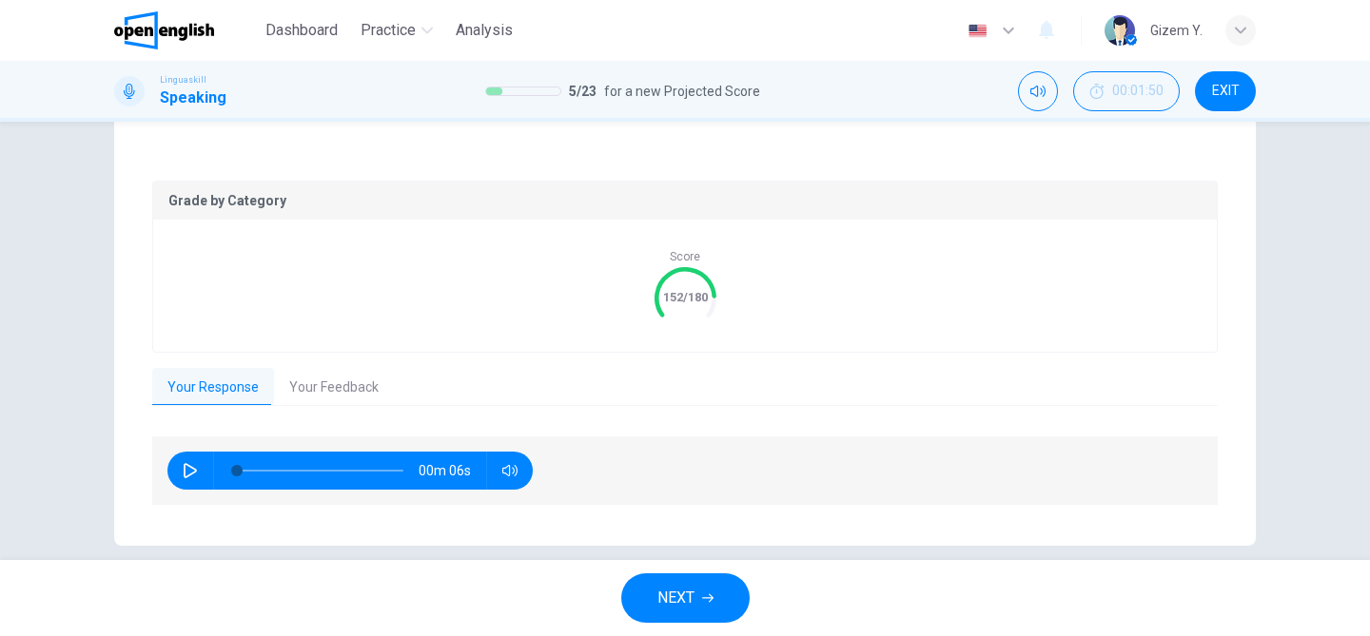
click at [352, 378] on button "Your Feedback" at bounding box center [334, 388] width 120 height 40
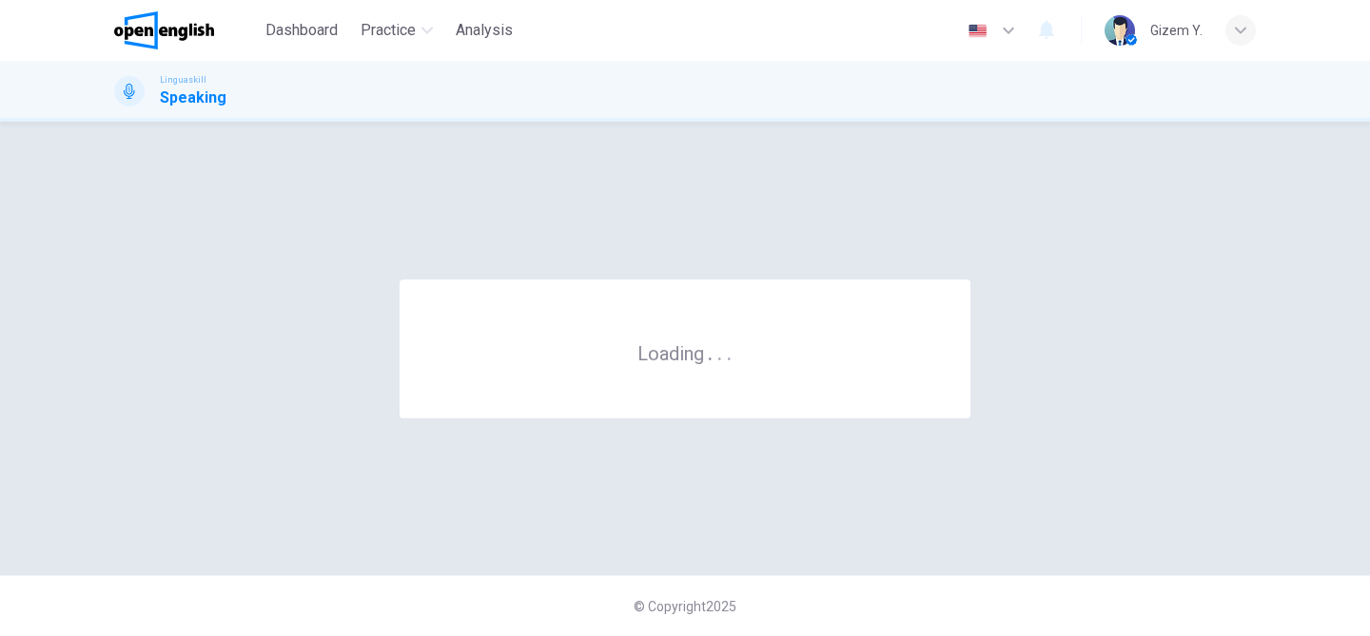
scroll to position [0, 0]
